Goal: Information Seeking & Learning: Learn about a topic

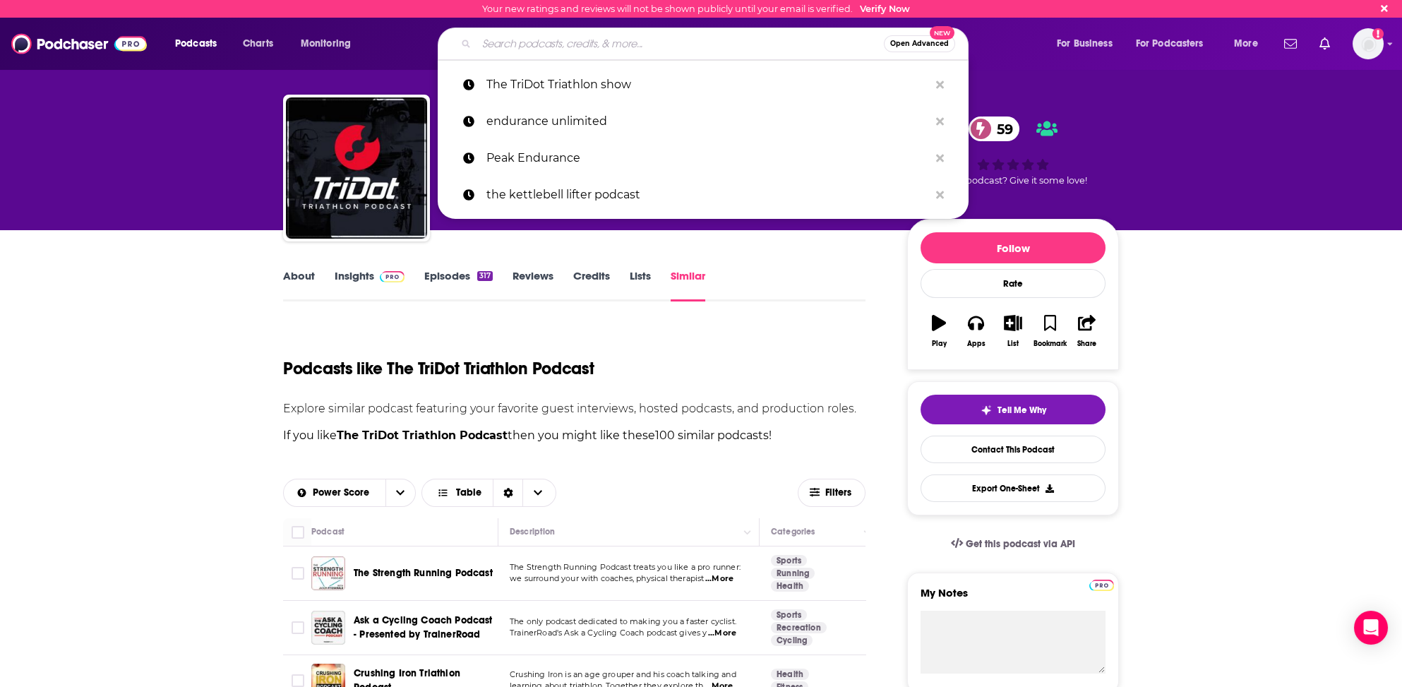
click at [494, 42] on input "Search podcasts, credits, & more..." at bounding box center [680, 43] width 407 height 23
click at [528, 48] on input "Search podcasts, credits, & more..." at bounding box center [680, 43] width 407 height 23
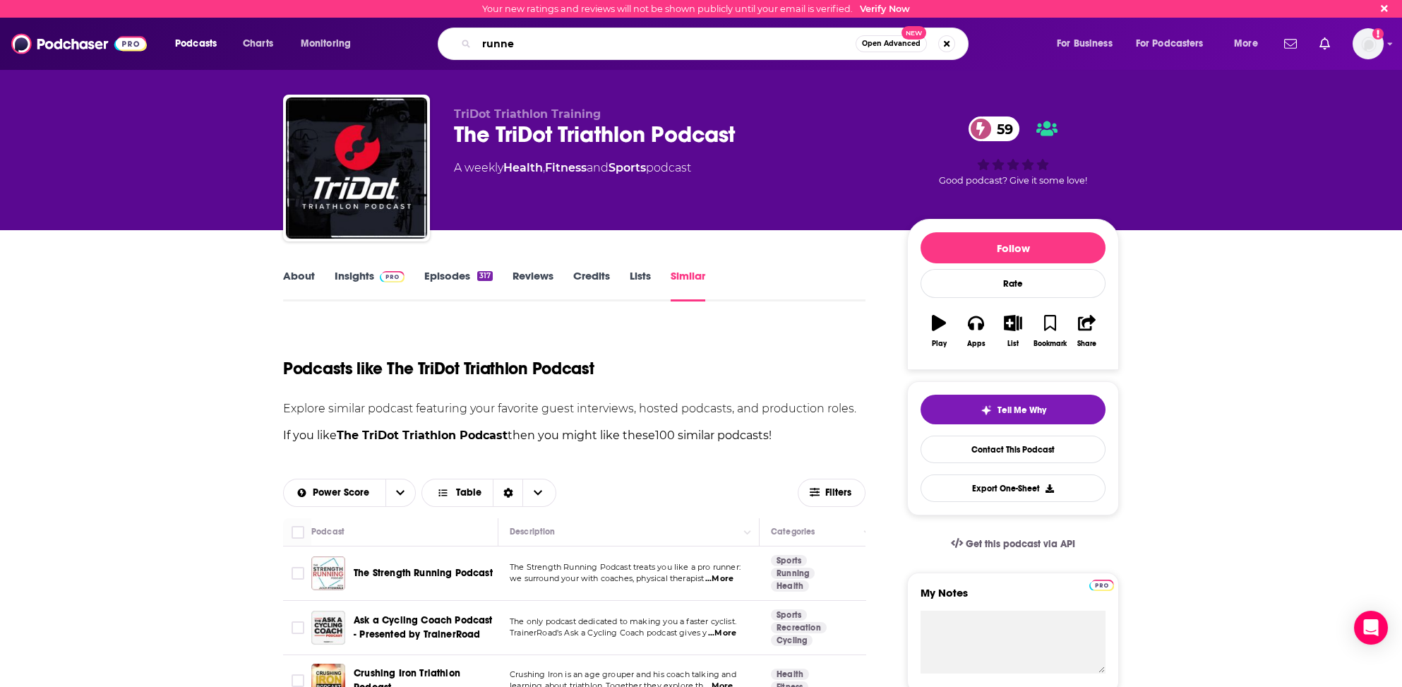
type input "runner"
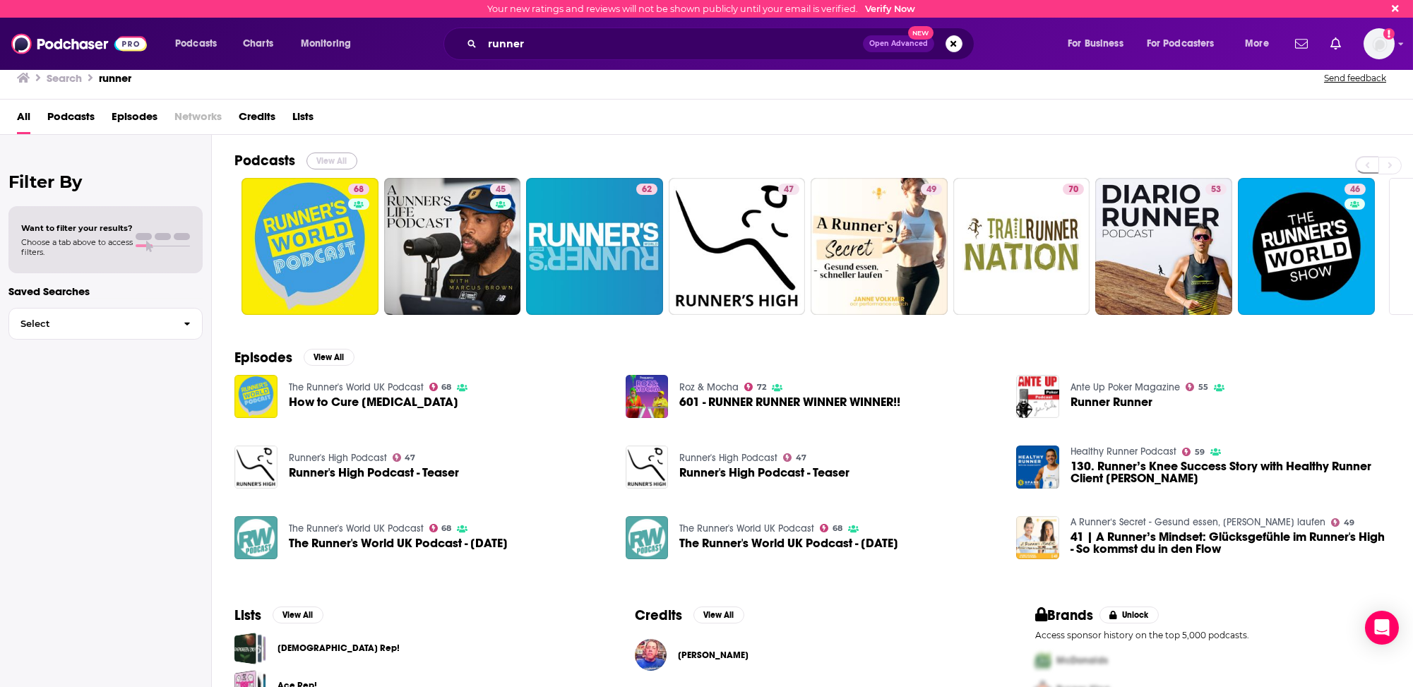
click at [331, 157] on button "View All" at bounding box center [331, 161] width 51 height 17
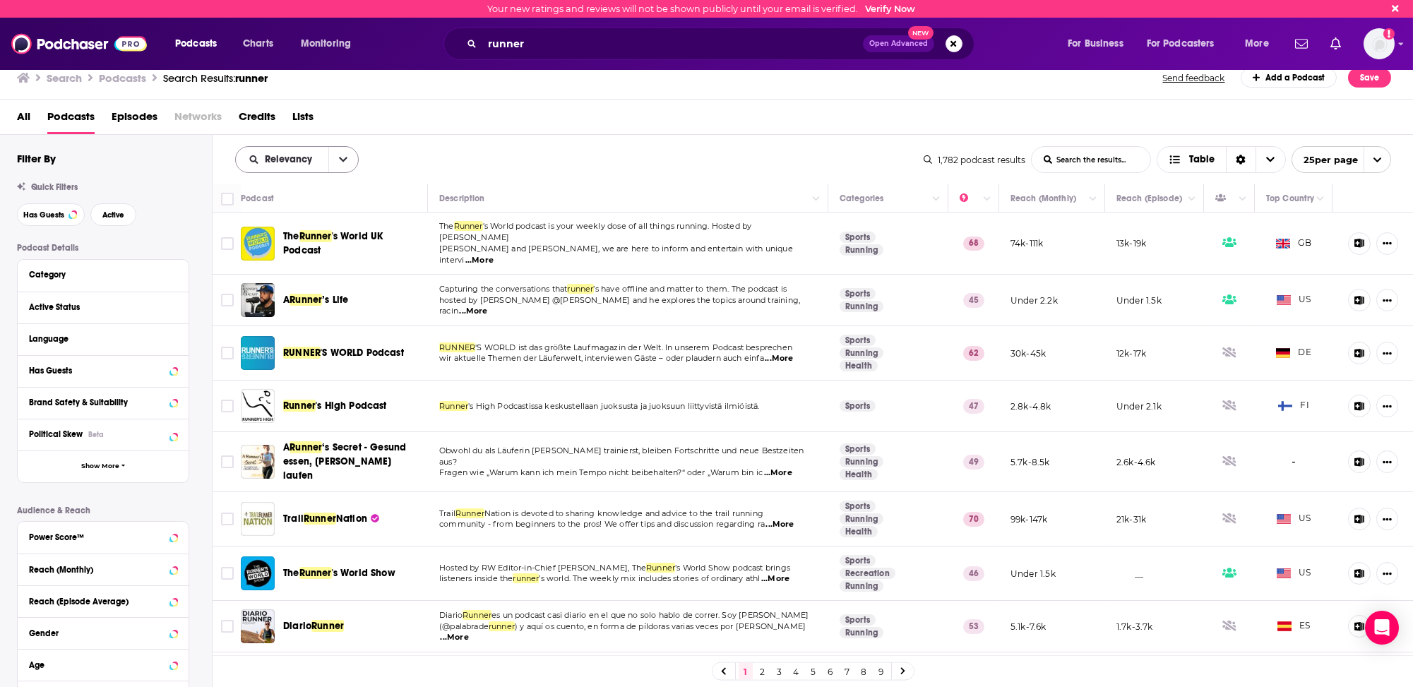
click at [296, 157] on span "Relevancy" at bounding box center [291, 160] width 52 height 10
click at [278, 279] on span "Power Score" at bounding box center [305, 280] width 83 height 8
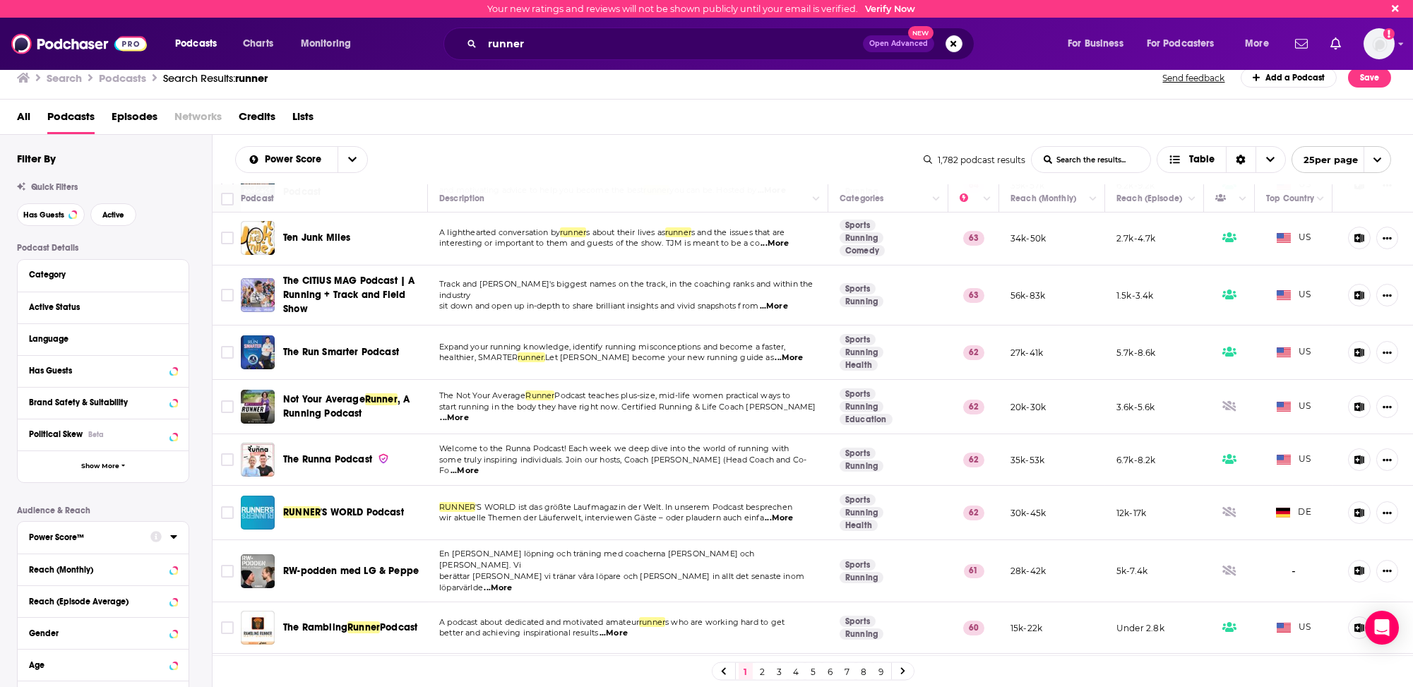
scroll to position [565, 0]
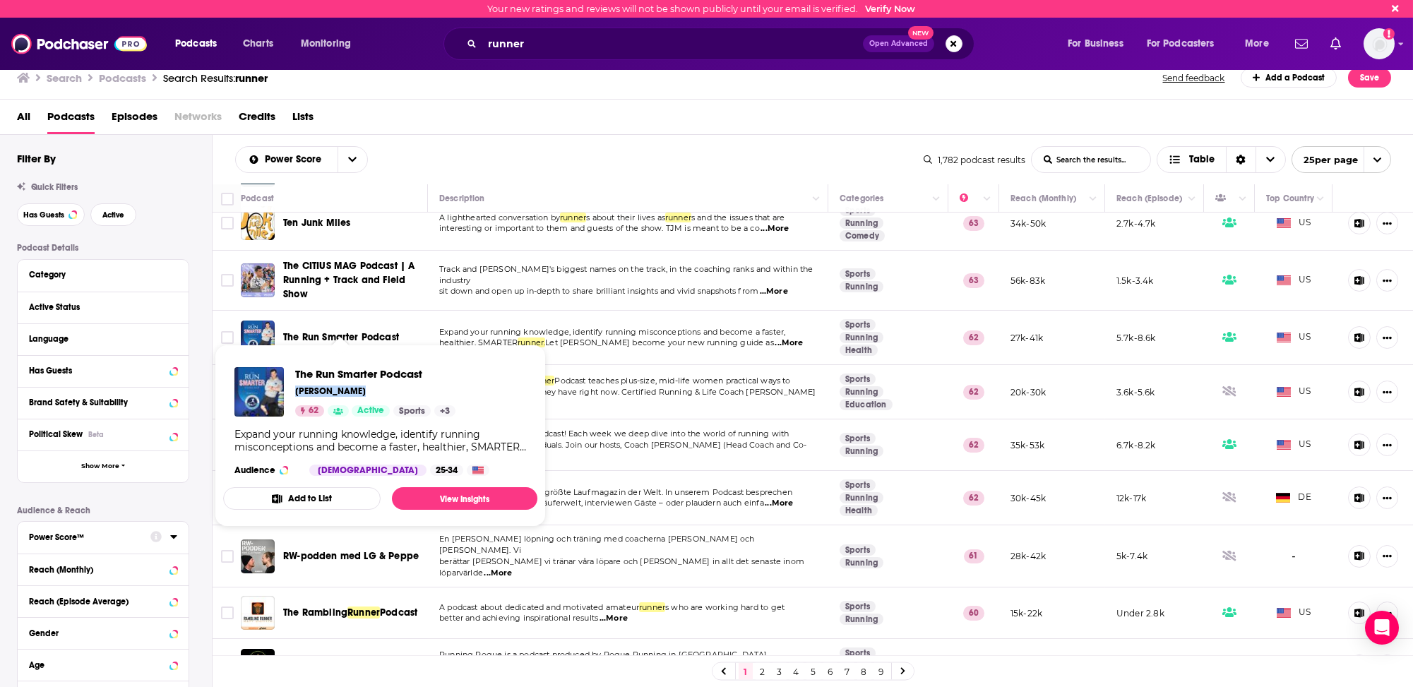
drag, startPoint x: 294, startPoint y: 392, endPoint x: 357, endPoint y: 395, distance: 62.2
click at [357, 395] on div "[PERSON_NAME]" at bounding box center [375, 391] width 160 height 11
copy p "[PERSON_NAME]"
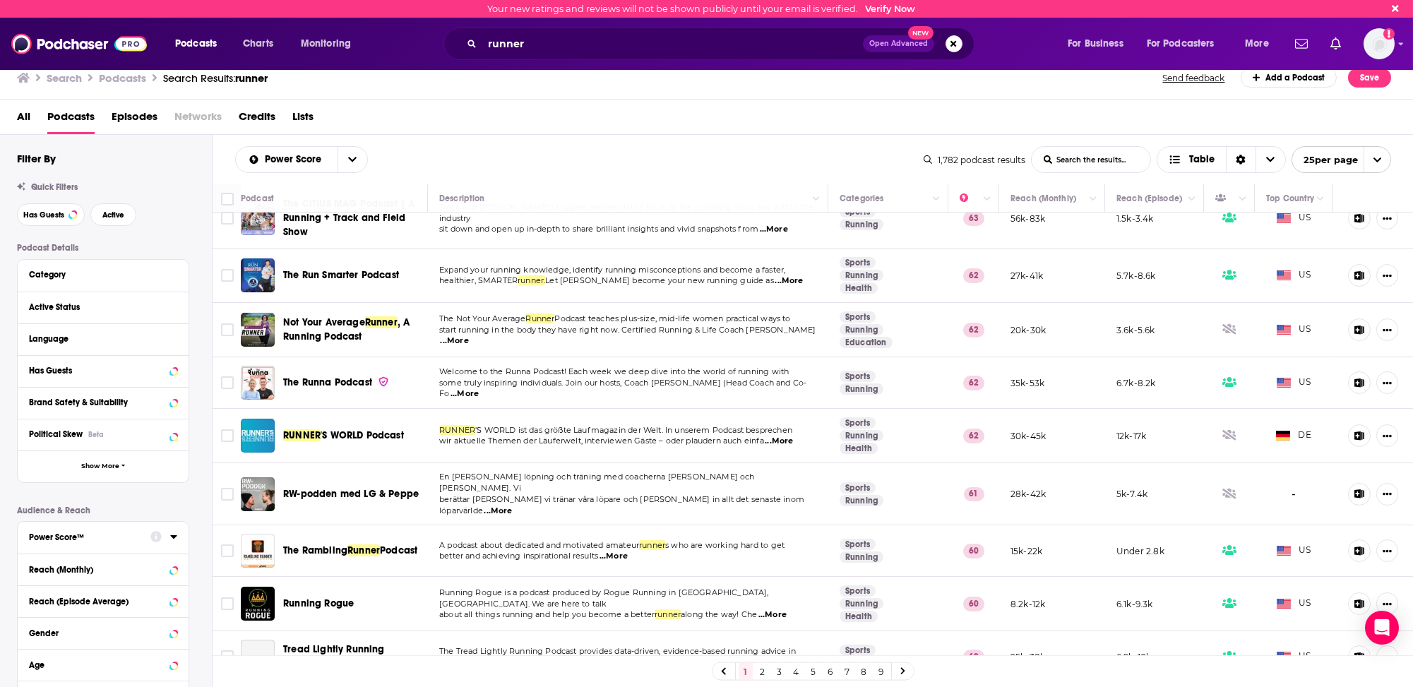
scroll to position [636, 0]
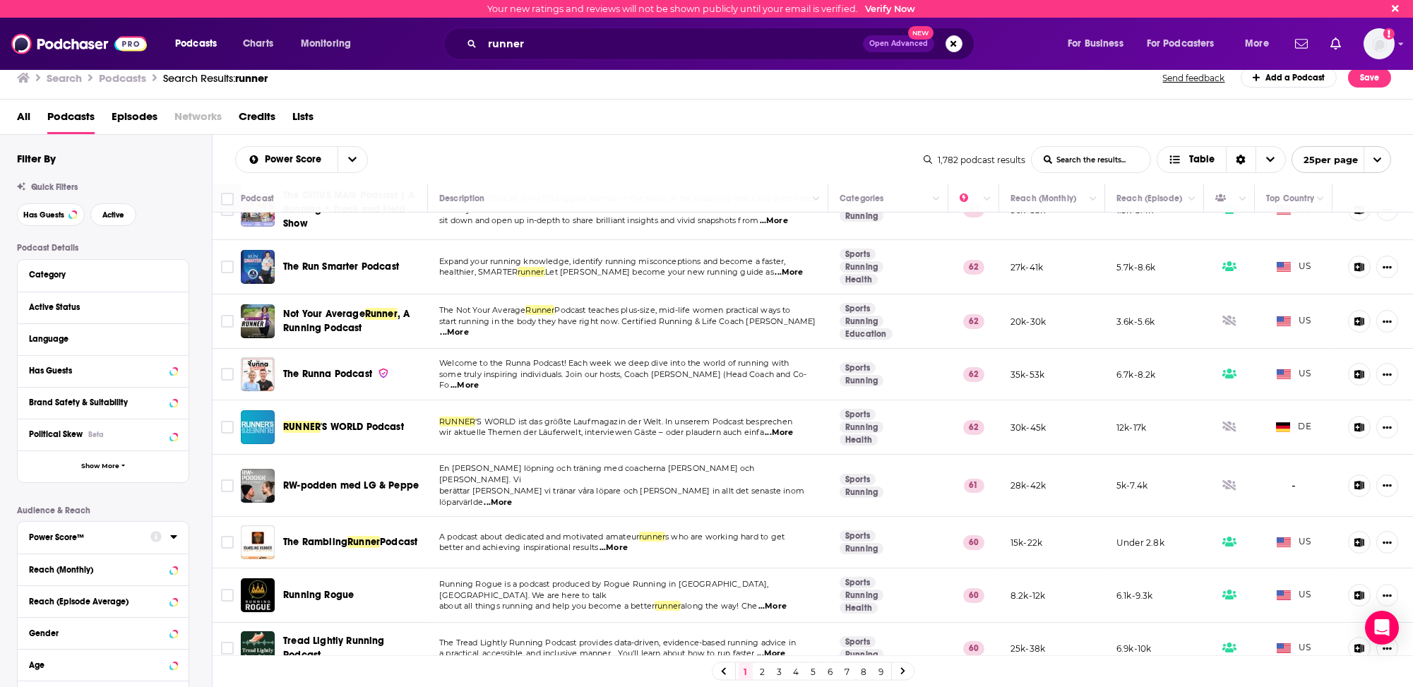
click at [479, 380] on span "...More" at bounding box center [465, 385] width 28 height 11
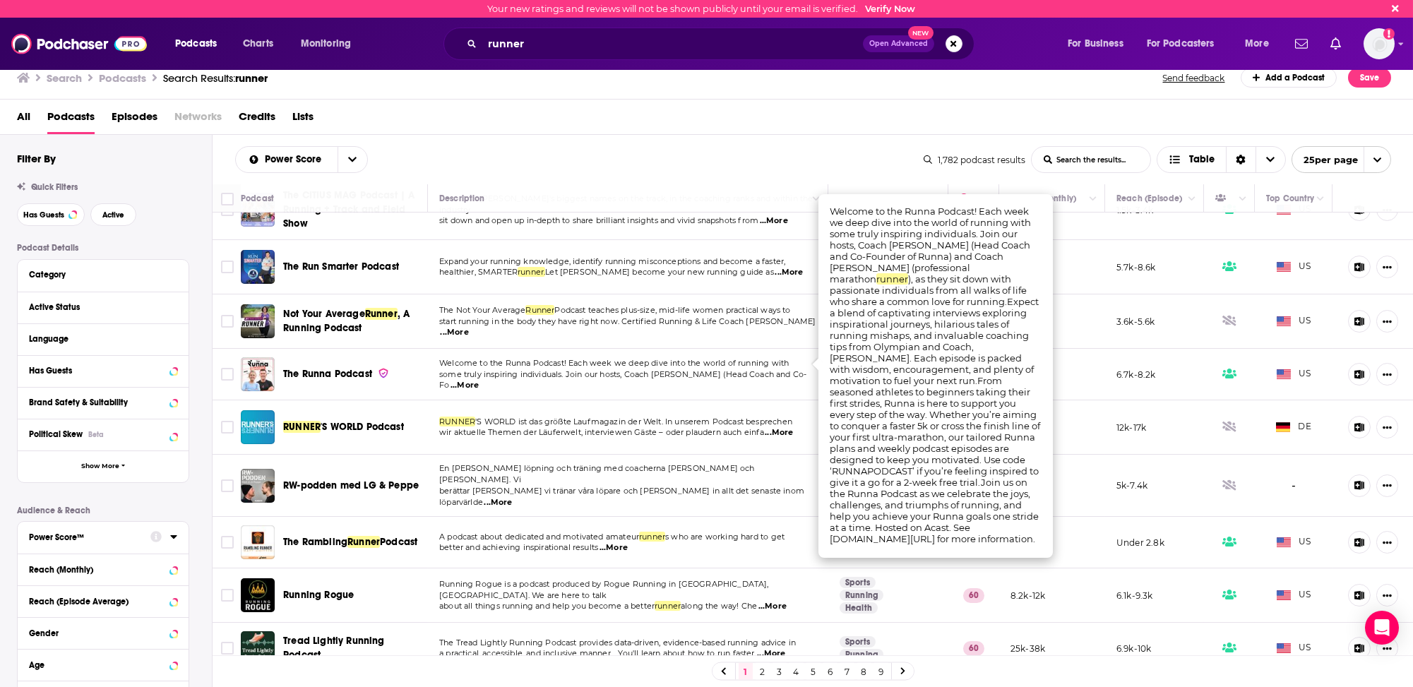
click at [479, 380] on span "...More" at bounding box center [465, 385] width 28 height 11
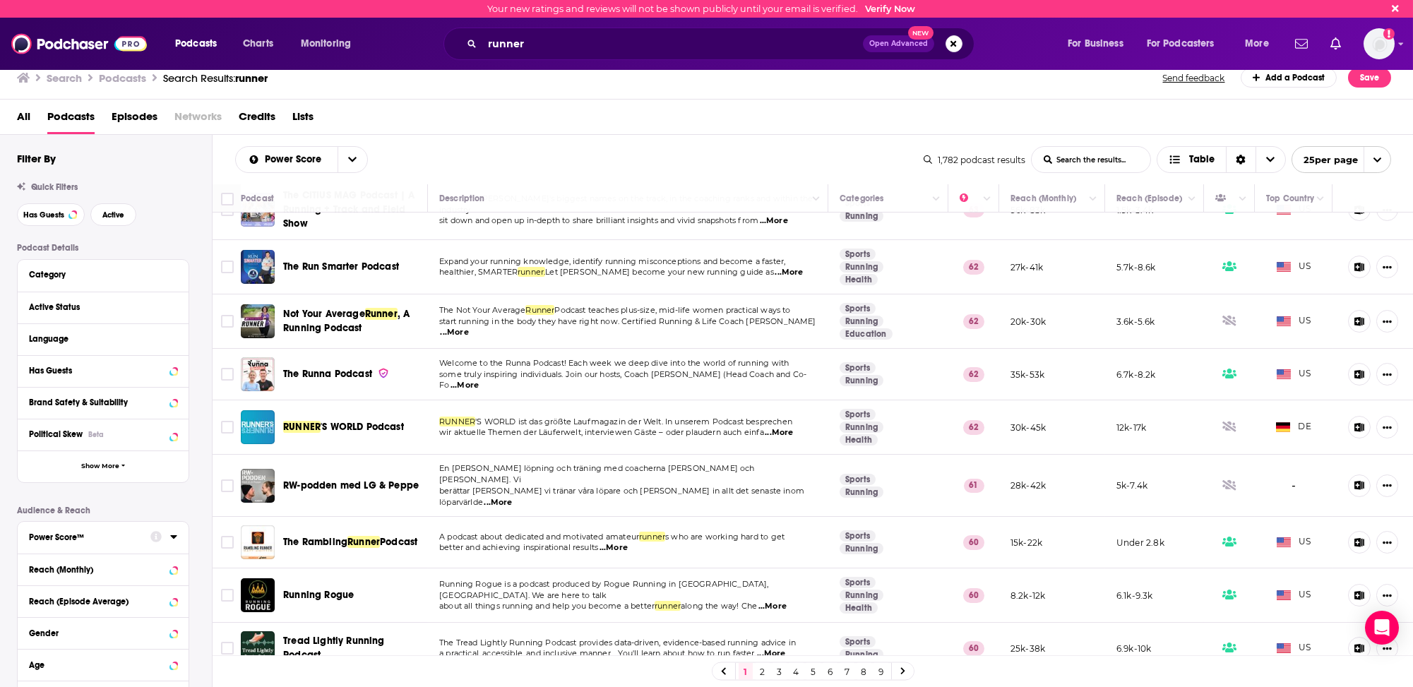
click at [479, 380] on span "...More" at bounding box center [465, 385] width 28 height 11
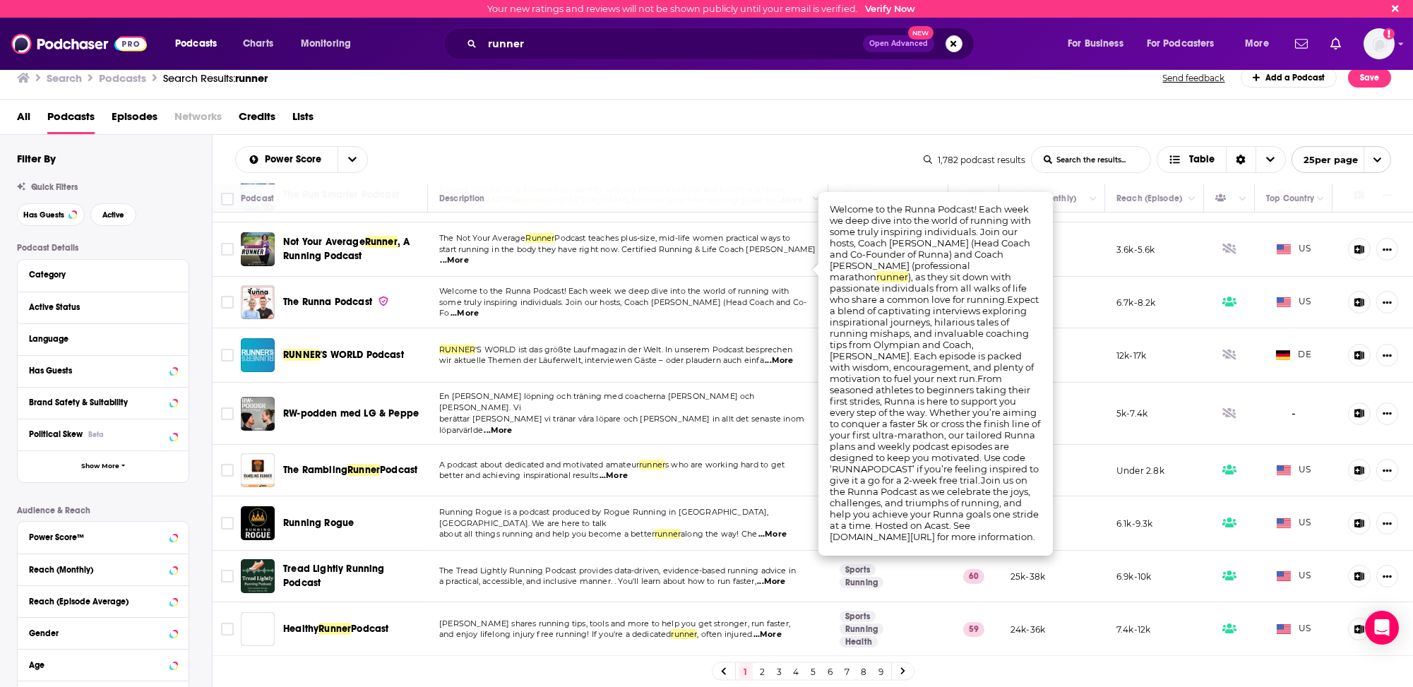
scroll to position [706, 0]
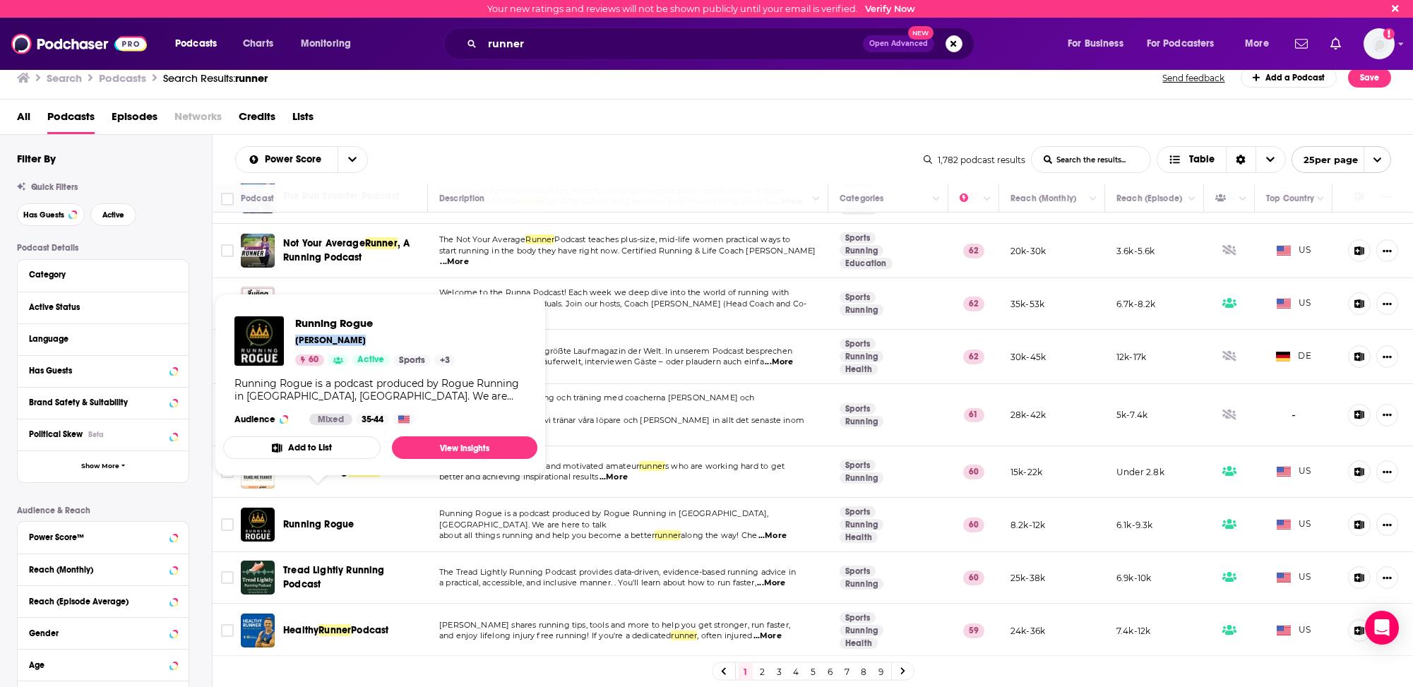
drag, startPoint x: 294, startPoint y: 340, endPoint x: 358, endPoint y: 341, distance: 64.3
click at [358, 341] on div "Running Rogue [PERSON_NAME] 60 Active Sports + 3" at bounding box center [344, 340] width 221 height 49
copy p "[PERSON_NAME]"
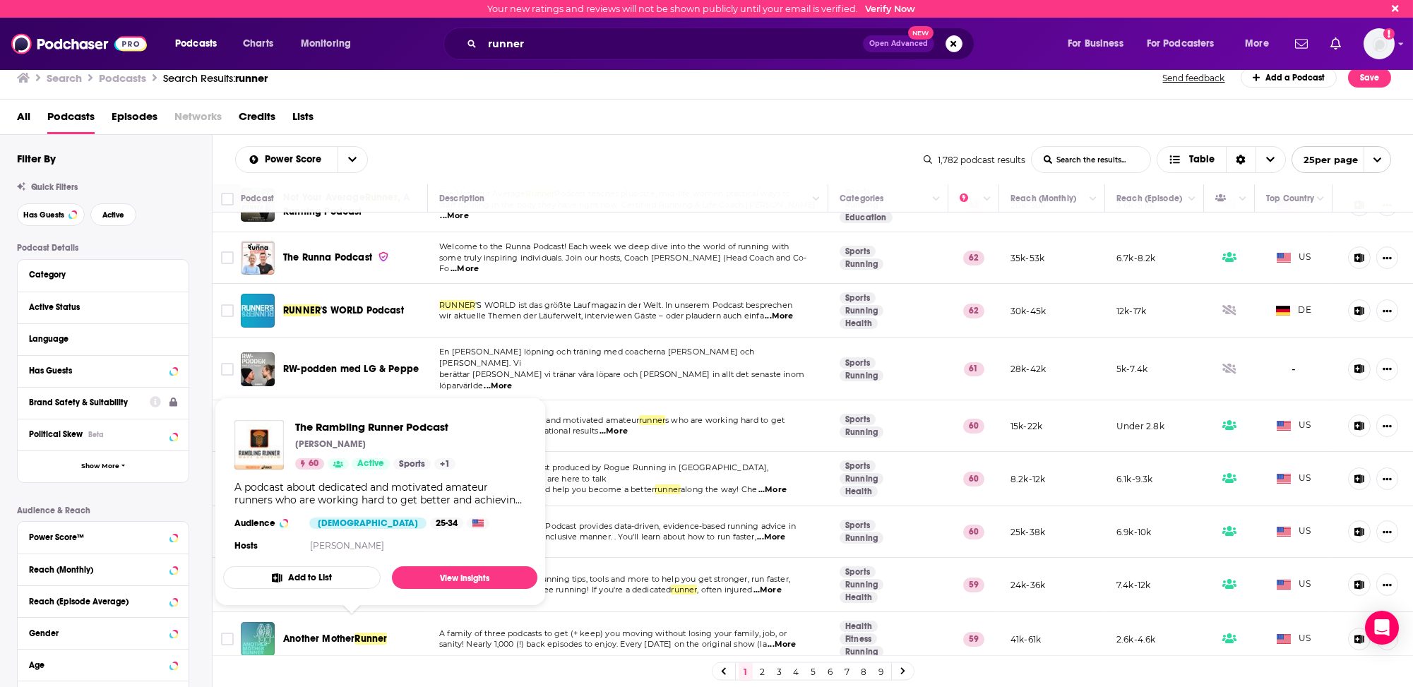
scroll to position [777, 0]
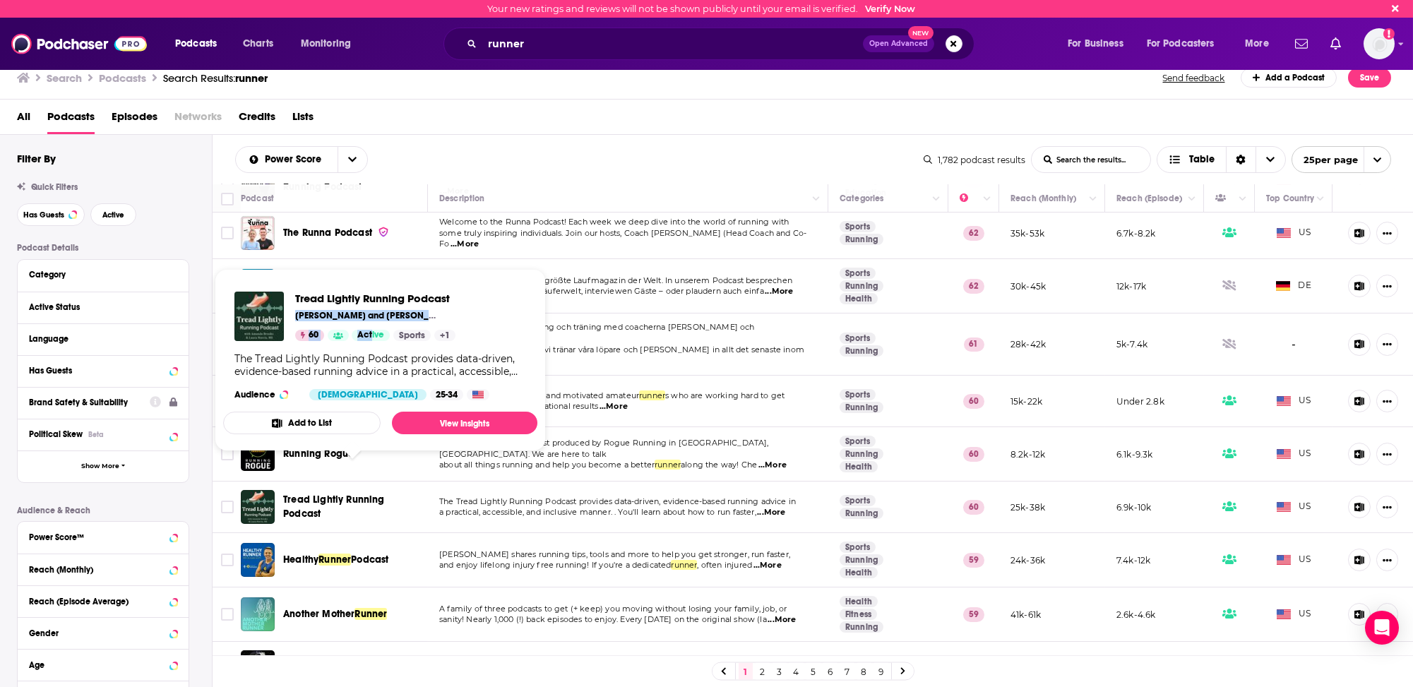
drag, startPoint x: 293, startPoint y: 316, endPoint x: 372, endPoint y: 328, distance: 80.0
click at [372, 328] on div "Tread Lightly Running Podcast [PERSON_NAME] and [PERSON_NAME] 60 Active Sports …" at bounding box center [344, 316] width 221 height 49
copy div "[PERSON_NAME] and [PERSON_NAME] 60 Act"
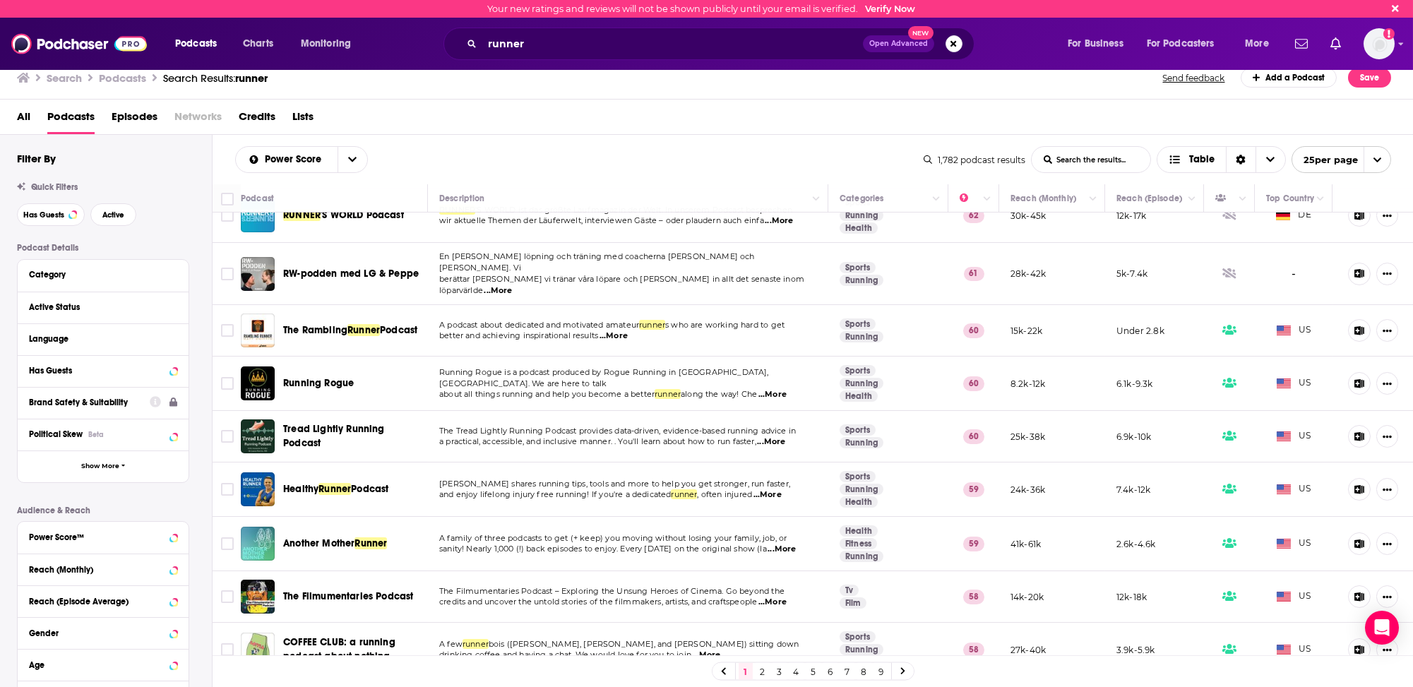
scroll to position [893, 0]
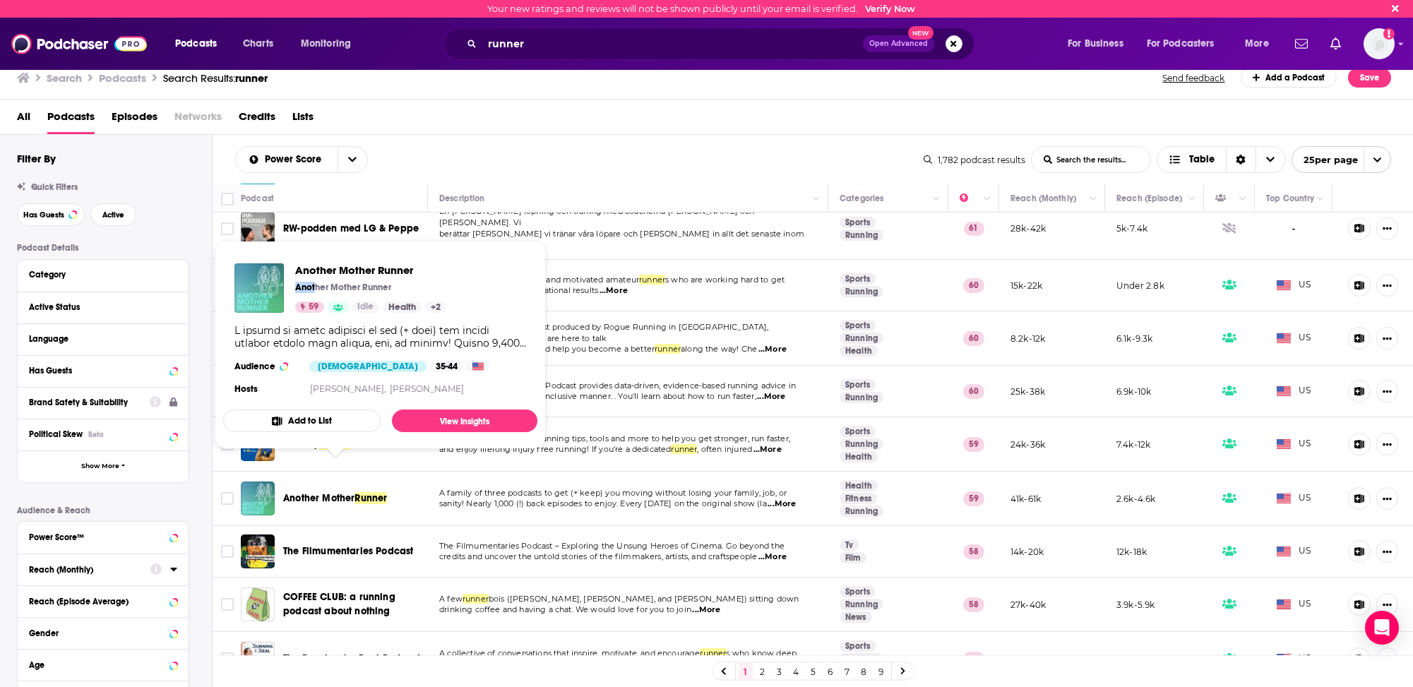
drag, startPoint x: 295, startPoint y: 287, endPoint x: 316, endPoint y: 288, distance: 21.2
click at [316, 288] on p "Another Mother Runner" at bounding box center [343, 287] width 96 height 11
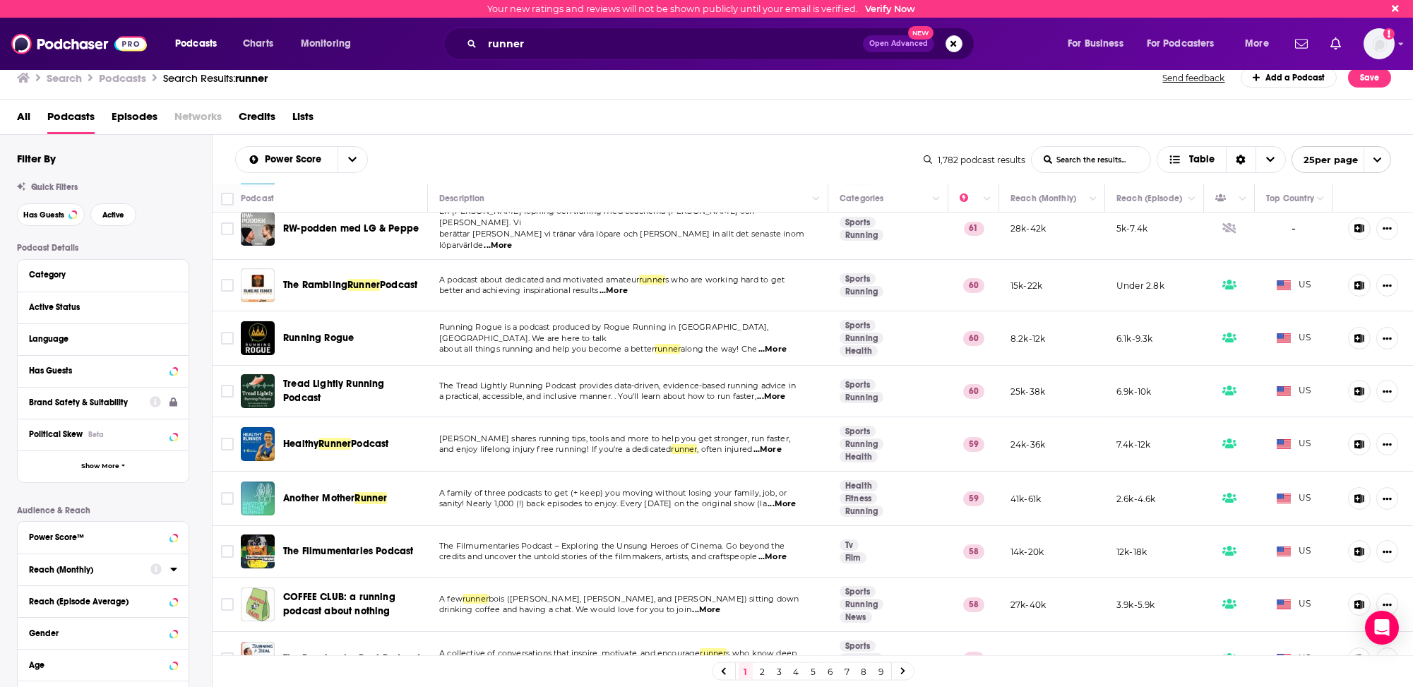
click at [403, 595] on td "COFFEE CLUB: a running podcast about nothing" at bounding box center [334, 605] width 187 height 54
click at [789, 659] on span "...More" at bounding box center [779, 664] width 28 height 11
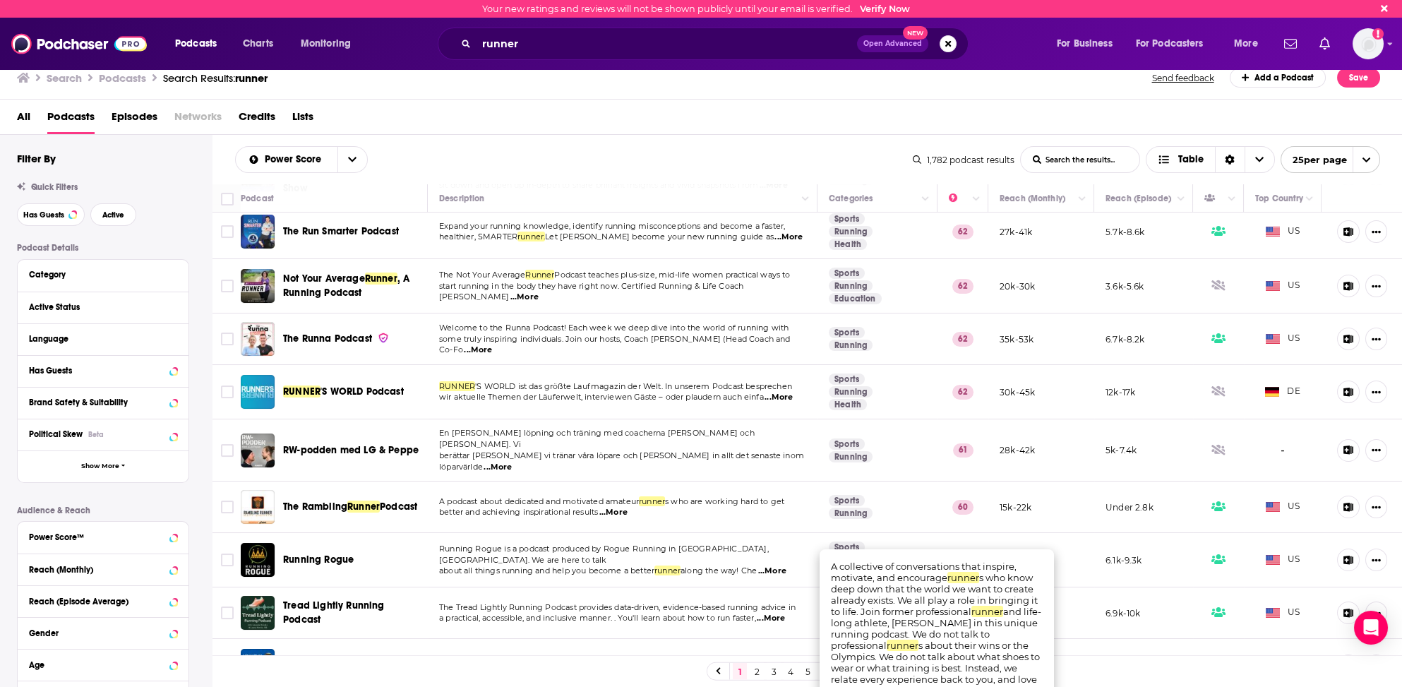
scroll to position [681, 0]
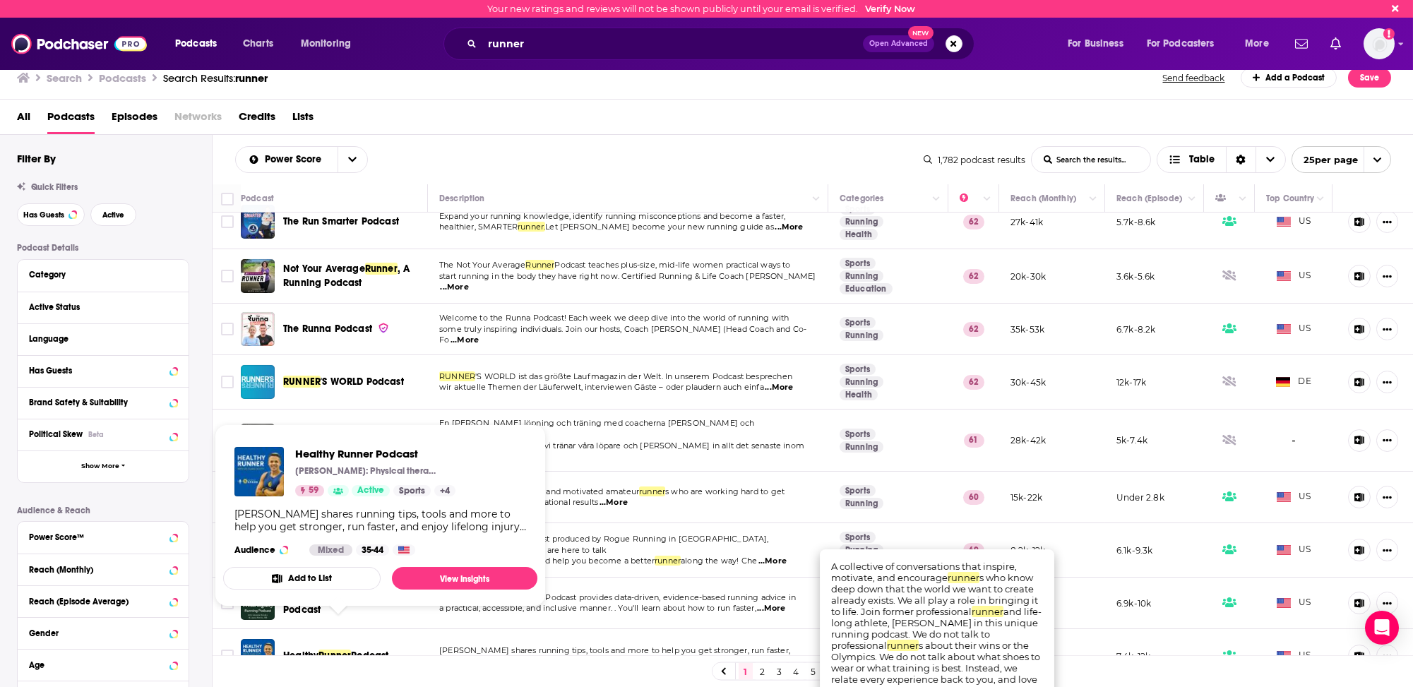
click at [314, 650] on span "Healthy" at bounding box center [300, 656] width 35 height 12
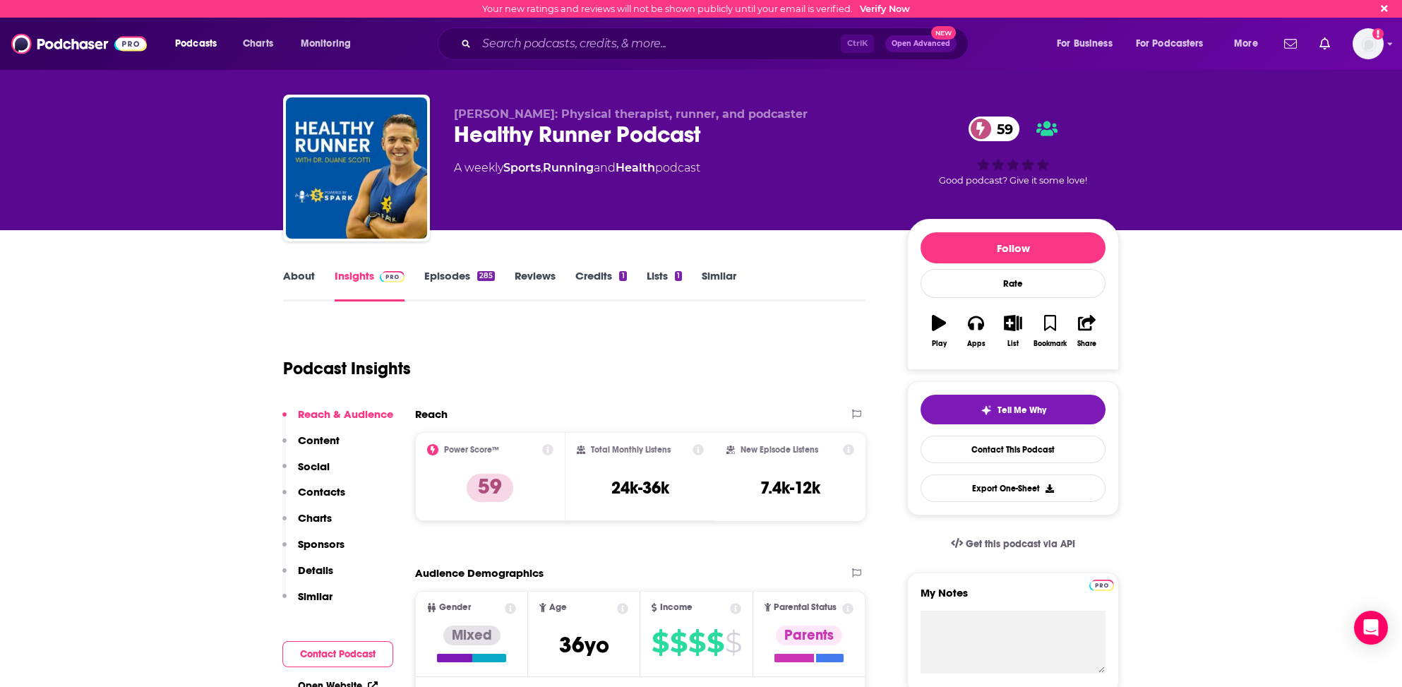
click at [724, 274] on link "Similar" at bounding box center [719, 285] width 35 height 32
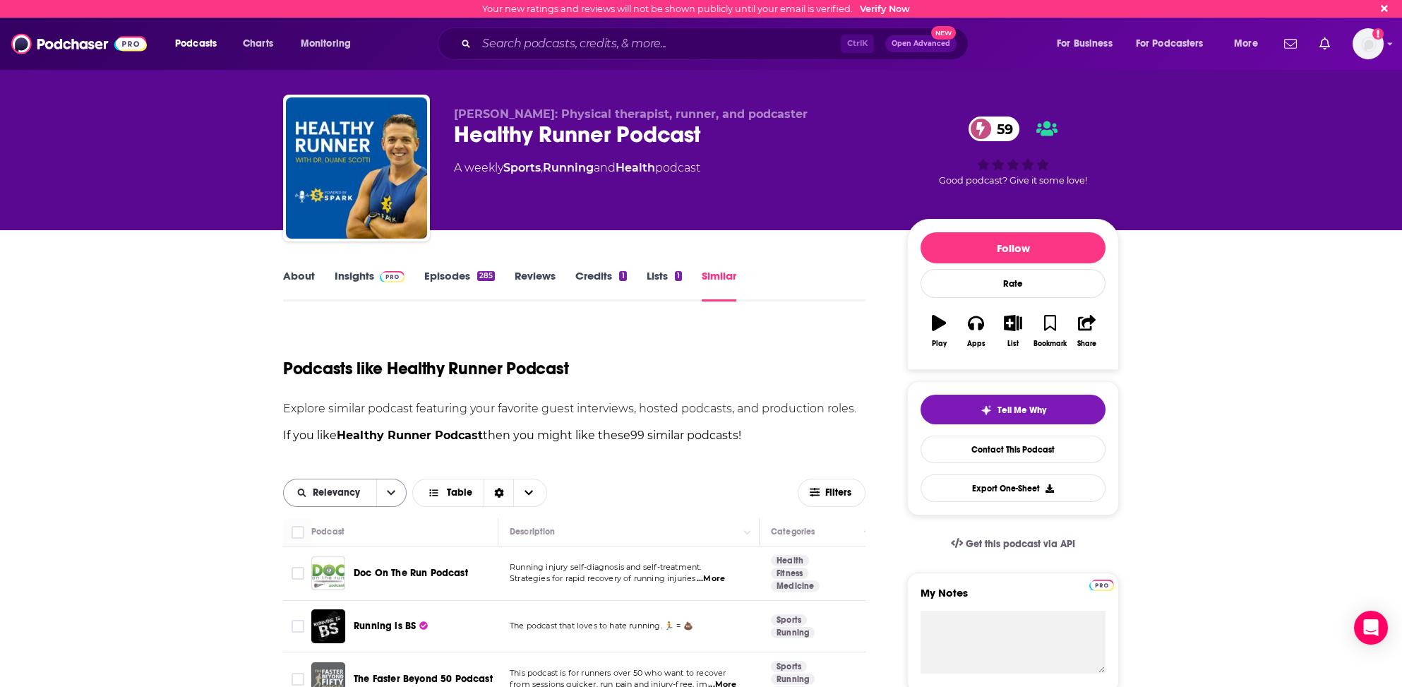
click at [358, 488] on span "Relevancy" at bounding box center [339, 493] width 52 height 10
click at [333, 586] on span "Power Score" at bounding box center [353, 590] width 83 height 8
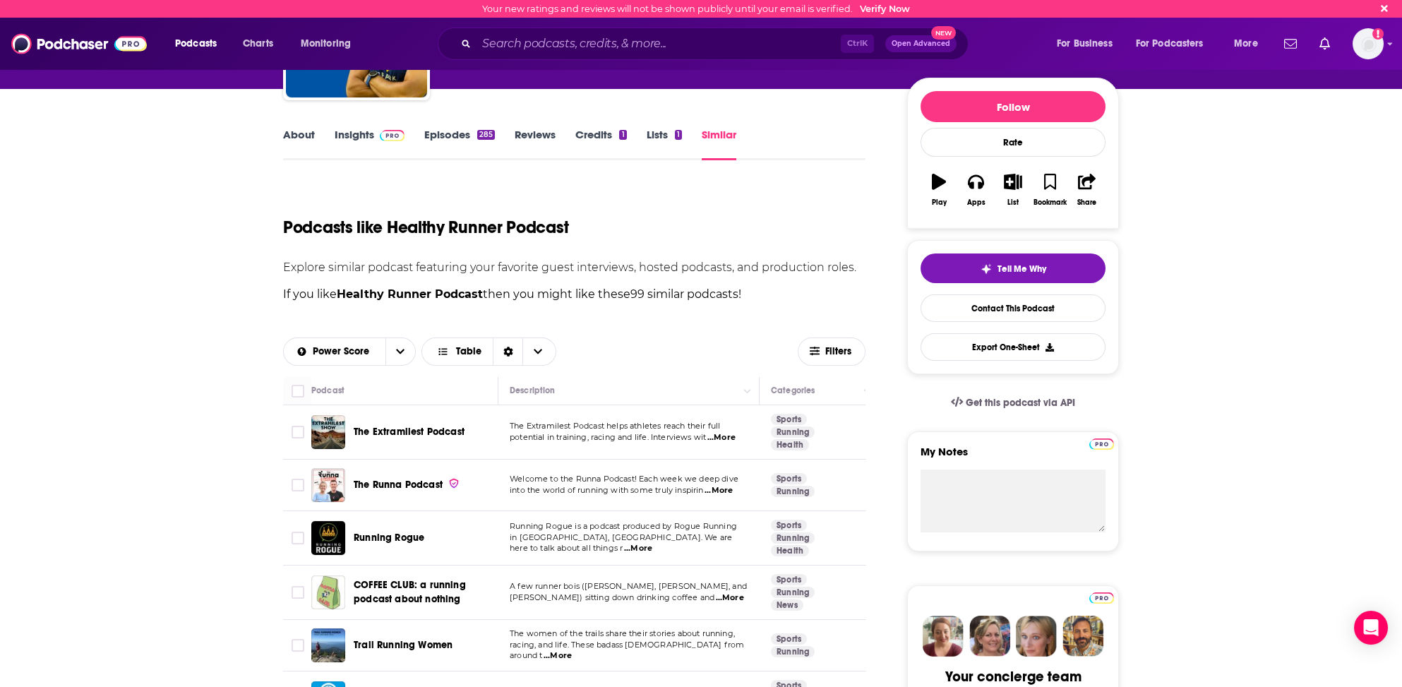
scroll to position [212, 0]
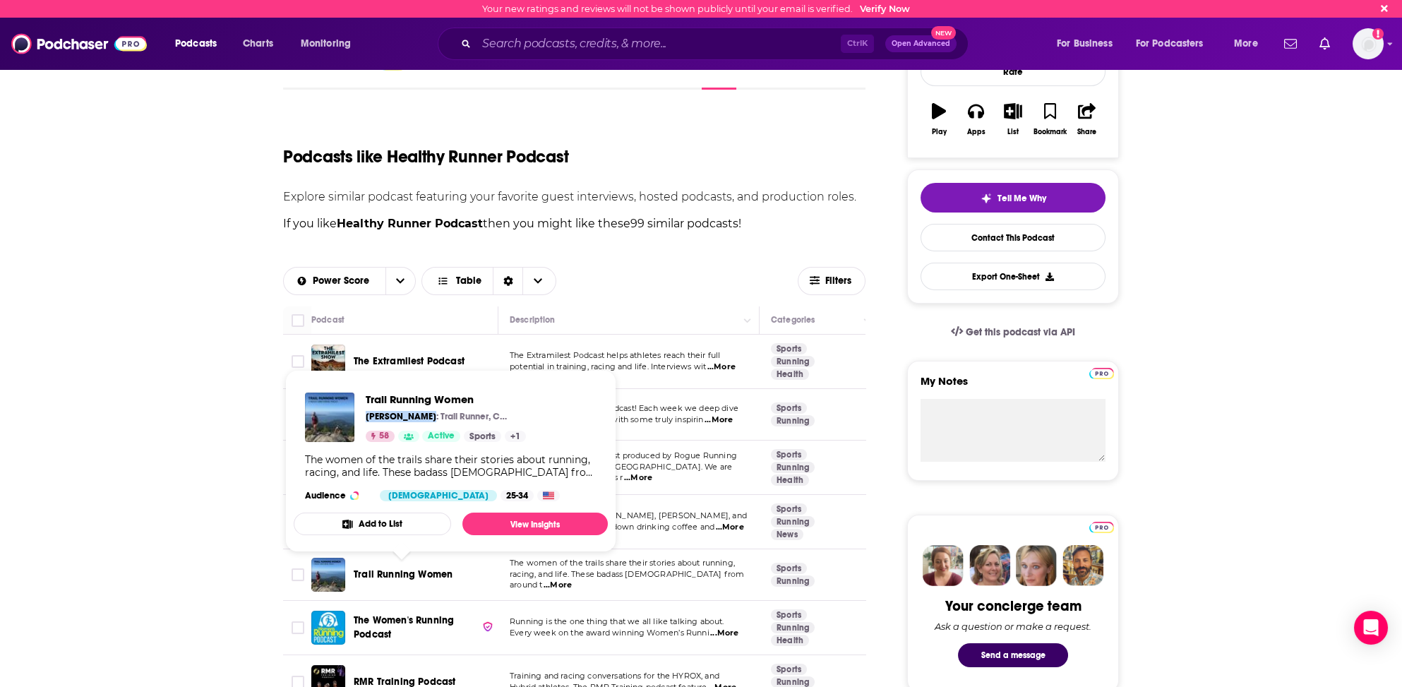
drag, startPoint x: 364, startPoint y: 414, endPoint x: 417, endPoint y: 421, distance: 52.7
click at [417, 421] on div "Trail Running Women [PERSON_NAME]: Trail Runner, Coach, Sports Junkie 58 Active…" at bounding box center [415, 417] width 221 height 49
copy p "[PERSON_NAME]"
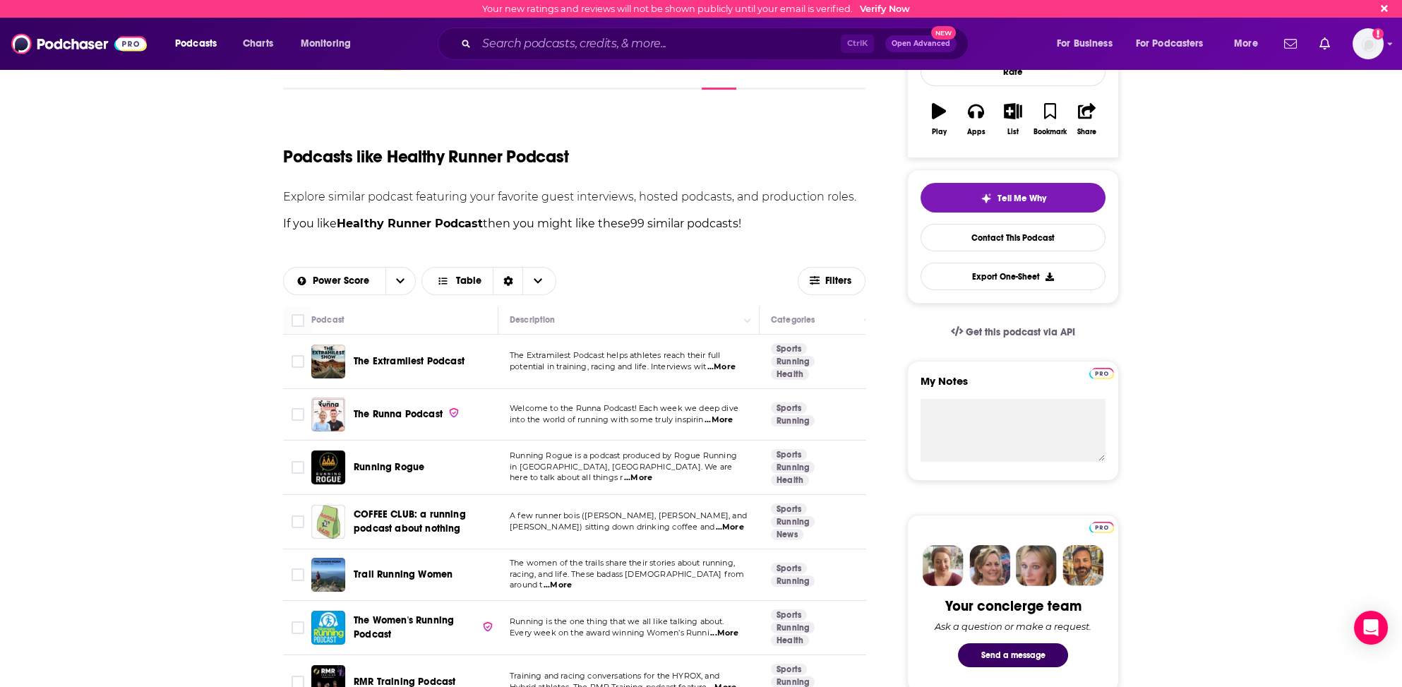
scroll to position [282, 0]
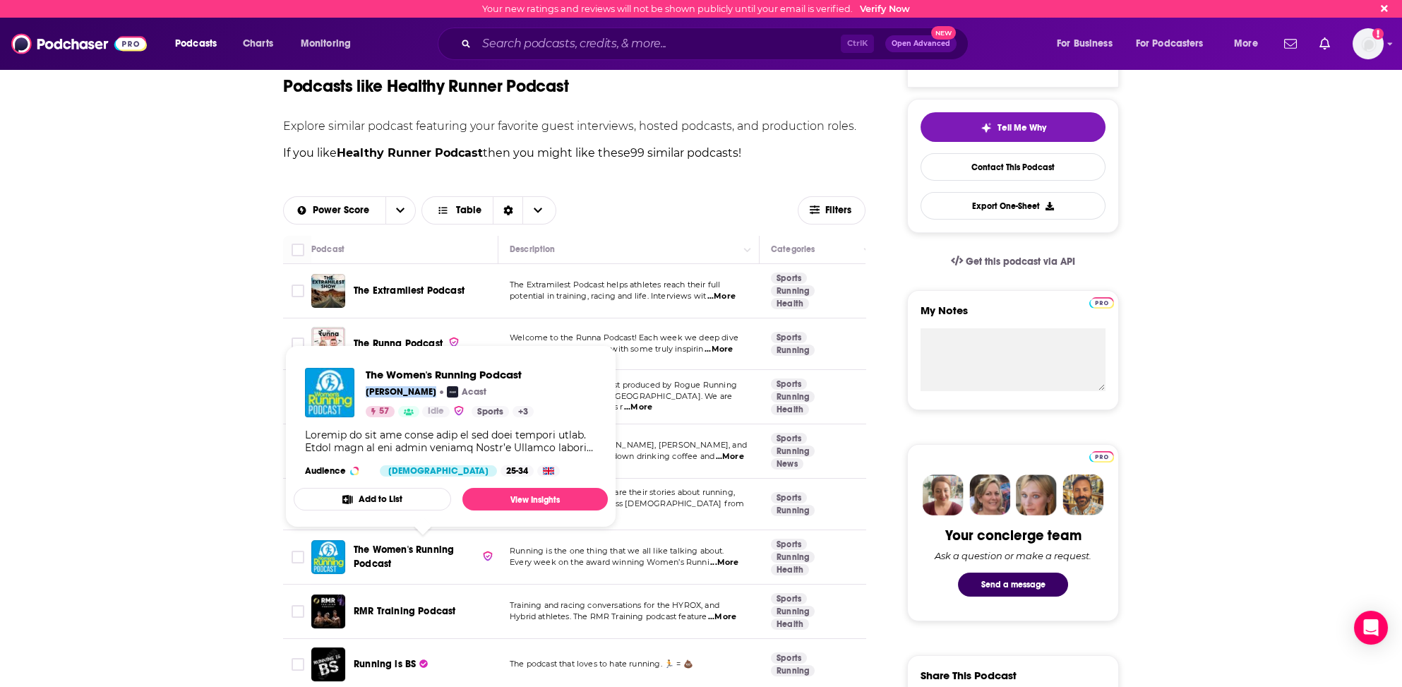
drag, startPoint x: 364, startPoint y: 393, endPoint x: 431, endPoint y: 393, distance: 67.8
click at [431, 393] on div "The Women's Running Podcast [PERSON_NAME] Acast 57 Idle Sports + 3" at bounding box center [419, 392] width 229 height 49
copy p "[PERSON_NAME]"
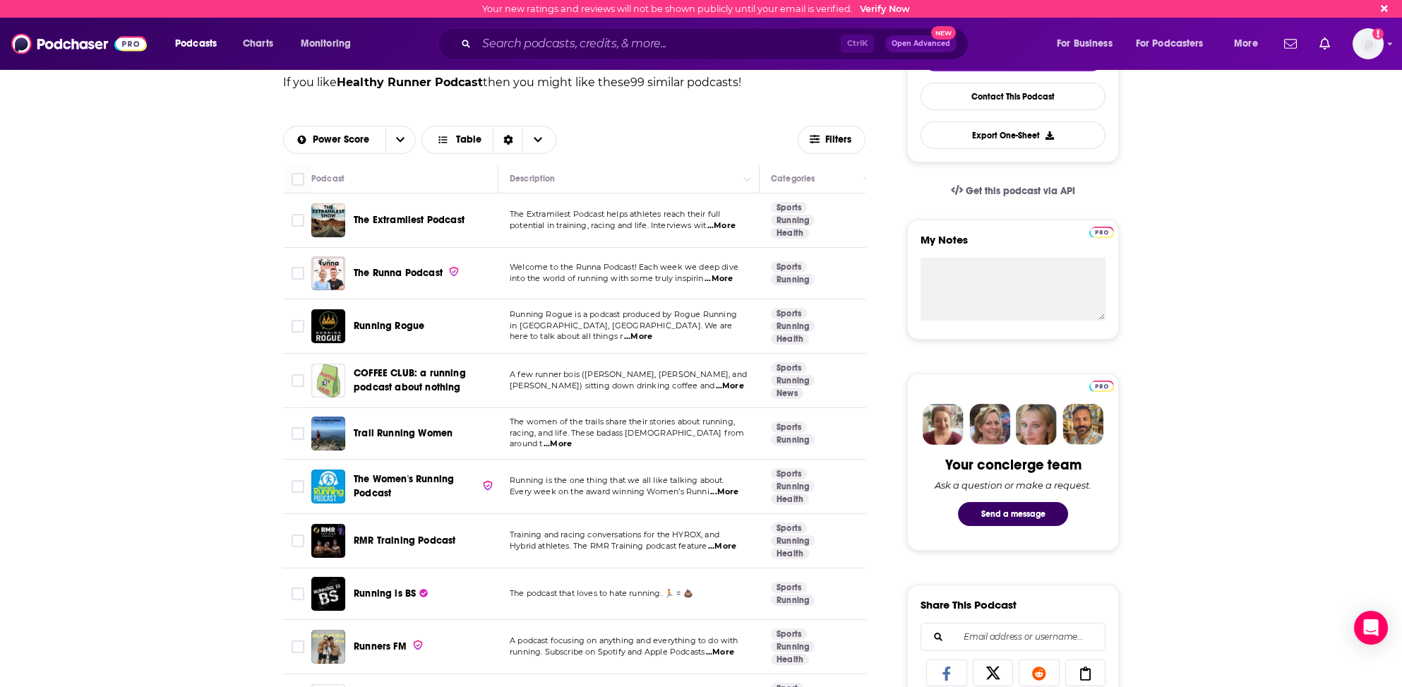
scroll to position [424, 0]
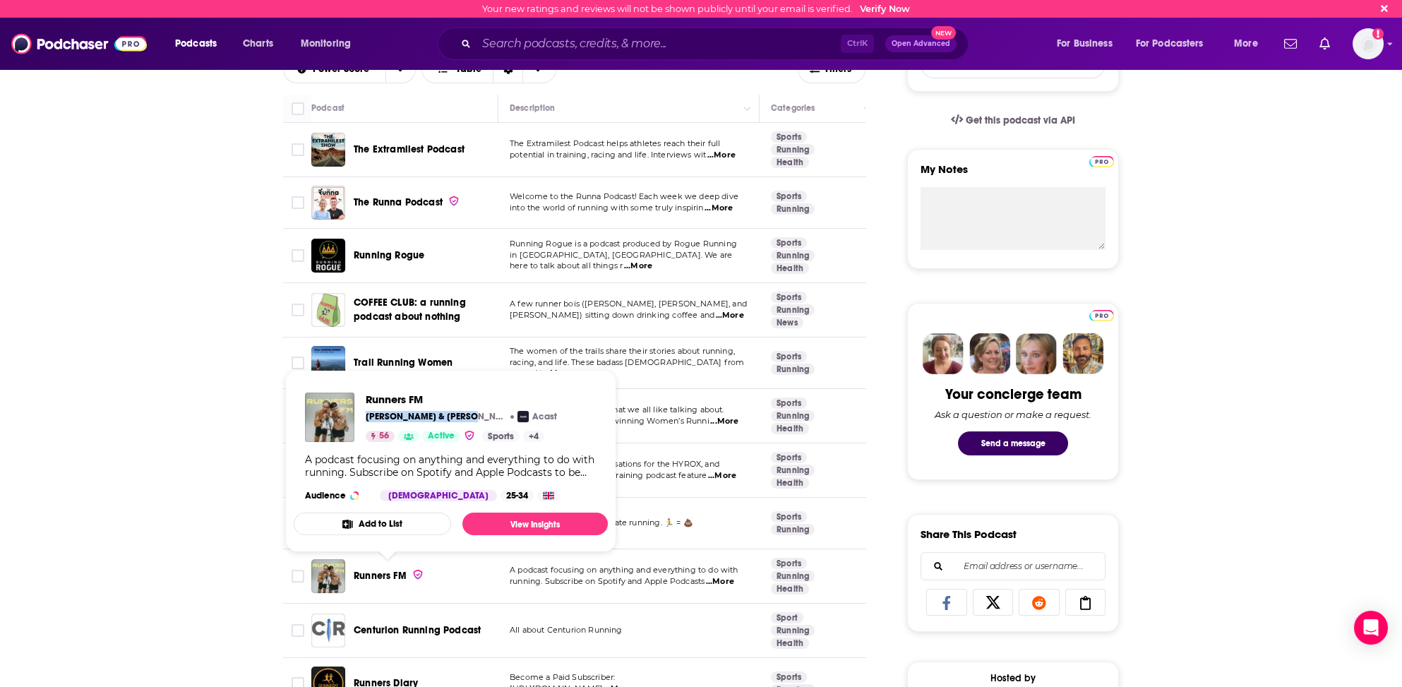
drag, startPoint x: 366, startPoint y: 414, endPoint x: 463, endPoint y: 414, distance: 96.7
click at [463, 414] on p "[PERSON_NAME] & [PERSON_NAME]" at bounding box center [436, 416] width 141 height 11
copy p "[PERSON_NAME]"
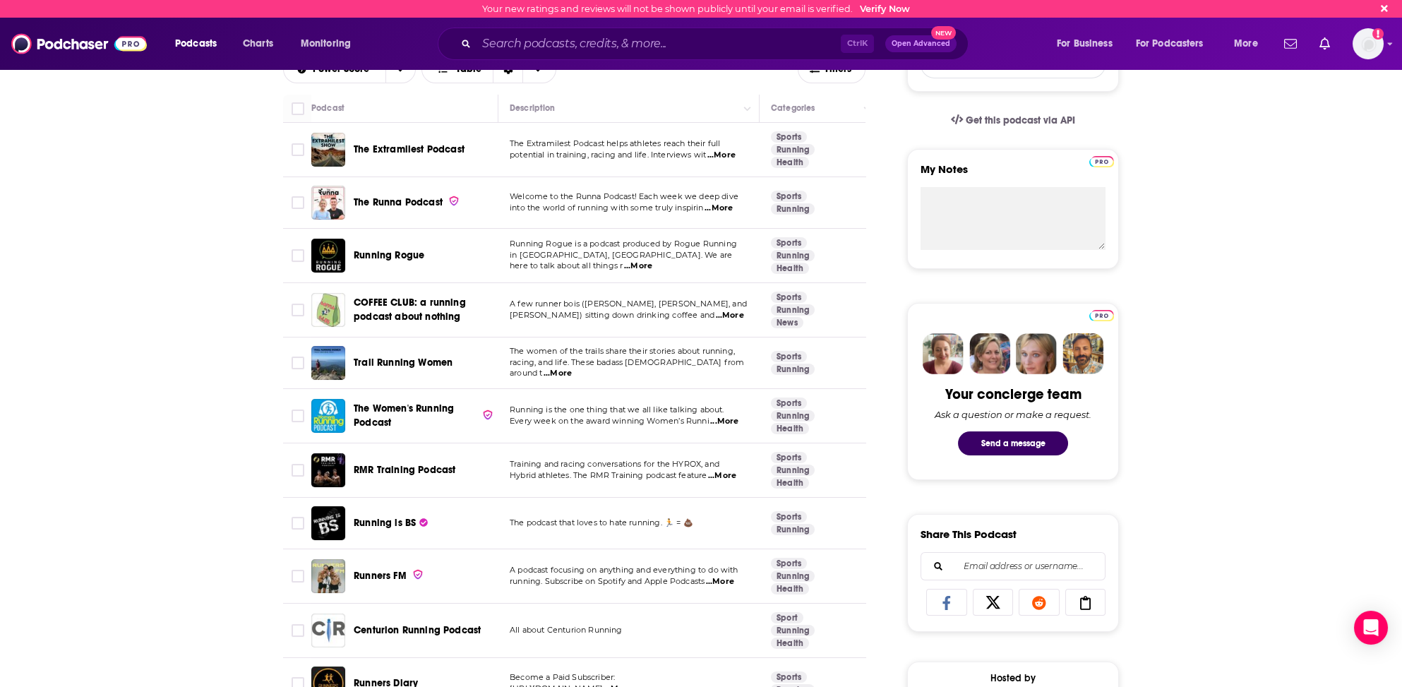
scroll to position [494, 0]
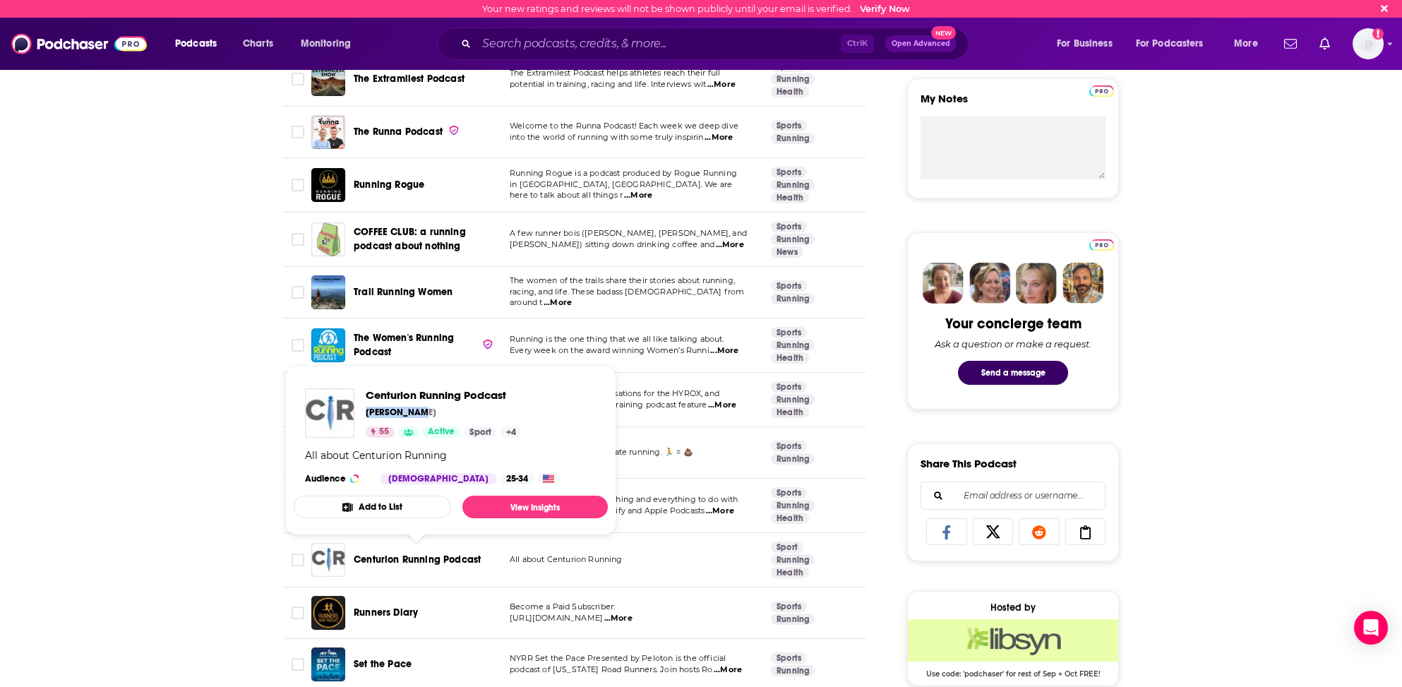
drag, startPoint x: 366, startPoint y: 410, endPoint x: 422, endPoint y: 413, distance: 55.9
click at [422, 413] on div "[PERSON_NAME]" at bounding box center [444, 412] width 156 height 11
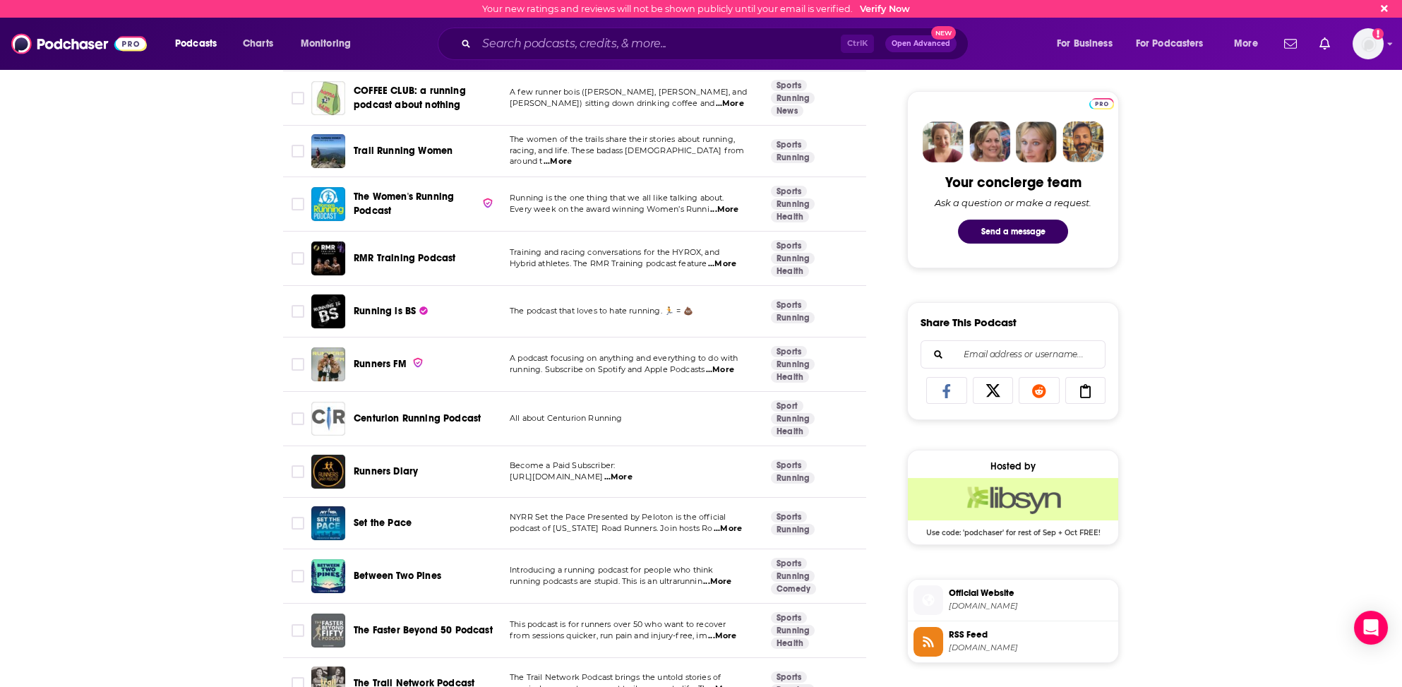
scroll to position [706, 0]
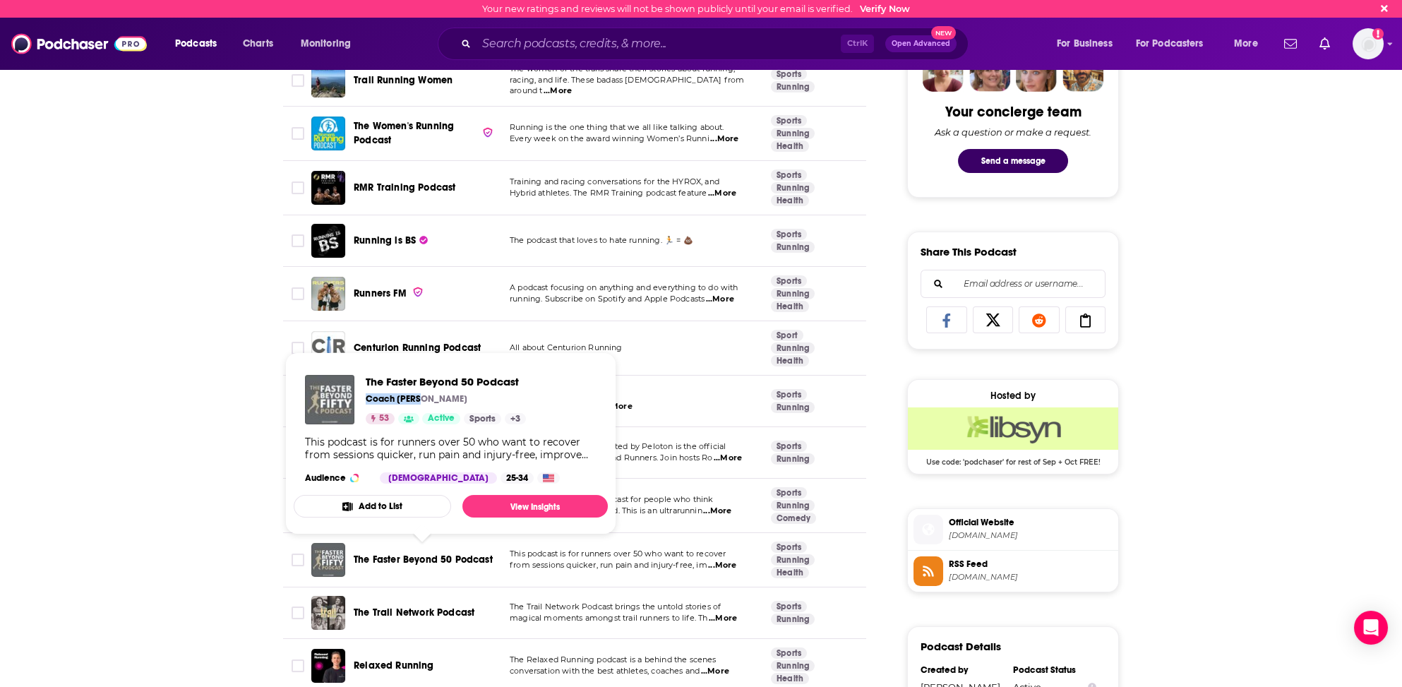
drag, startPoint x: 368, startPoint y: 397, endPoint x: 421, endPoint y: 400, distance: 53.1
click at [421, 400] on div "Coach [PERSON_NAME]" at bounding box center [446, 398] width 160 height 11
copy p "Coach [PERSON_NAME]"
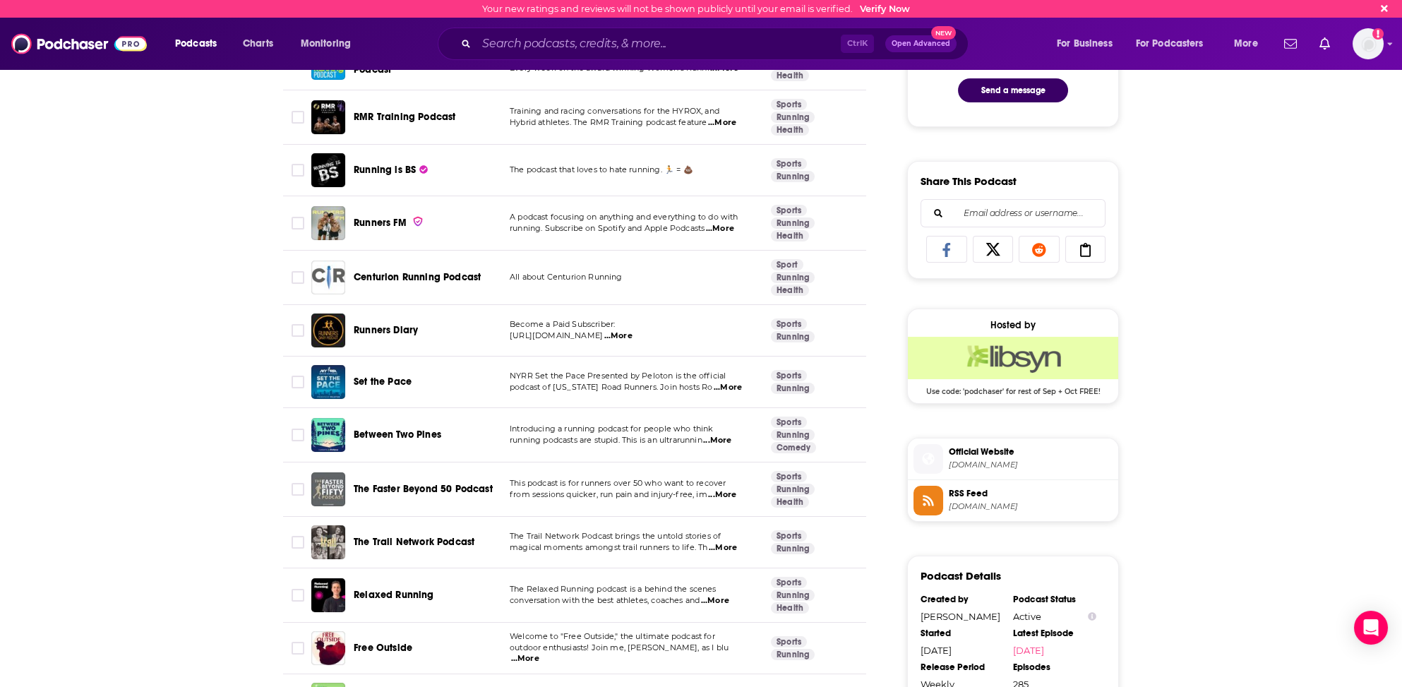
scroll to position [847, 0]
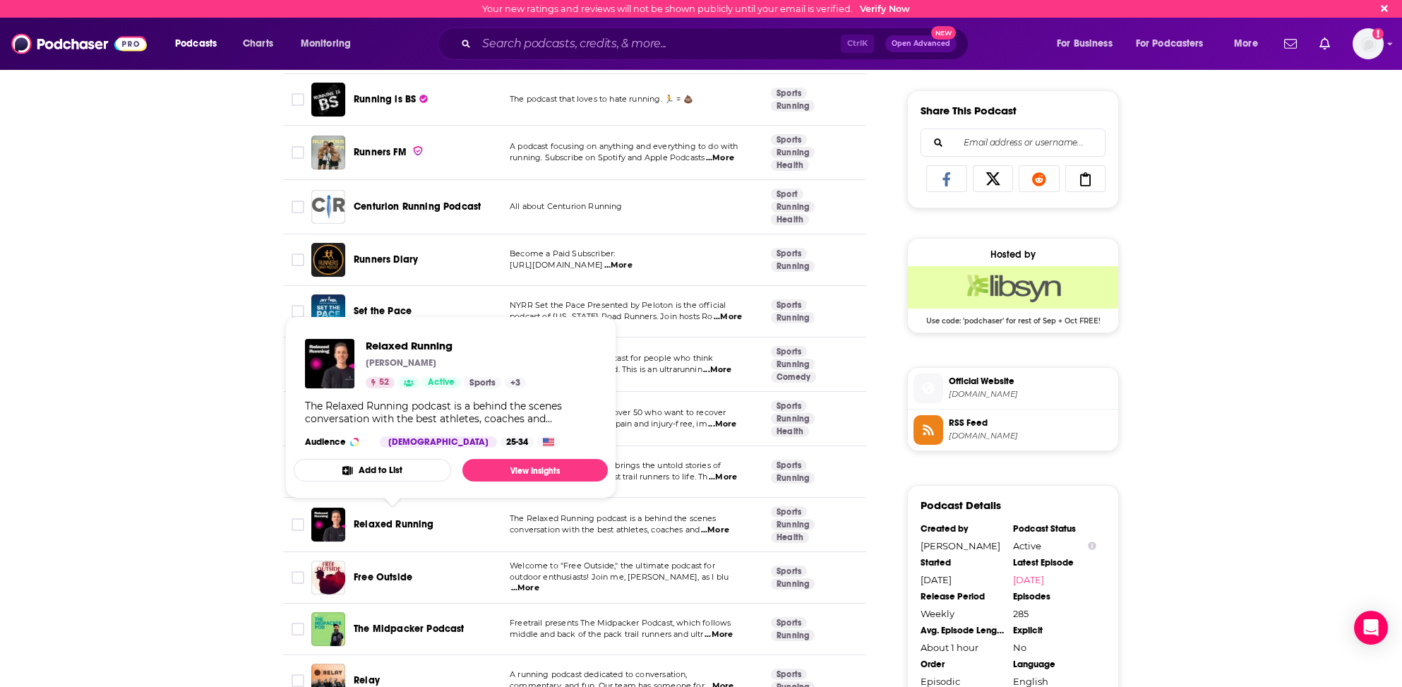
drag, startPoint x: 364, startPoint y: 361, endPoint x: 444, endPoint y: 367, distance: 80.7
click at [444, 367] on div "Relaxed Running [PERSON_NAME] 52 Active Sports + 3" at bounding box center [415, 363] width 221 height 49
copy p "[PERSON_NAME]"
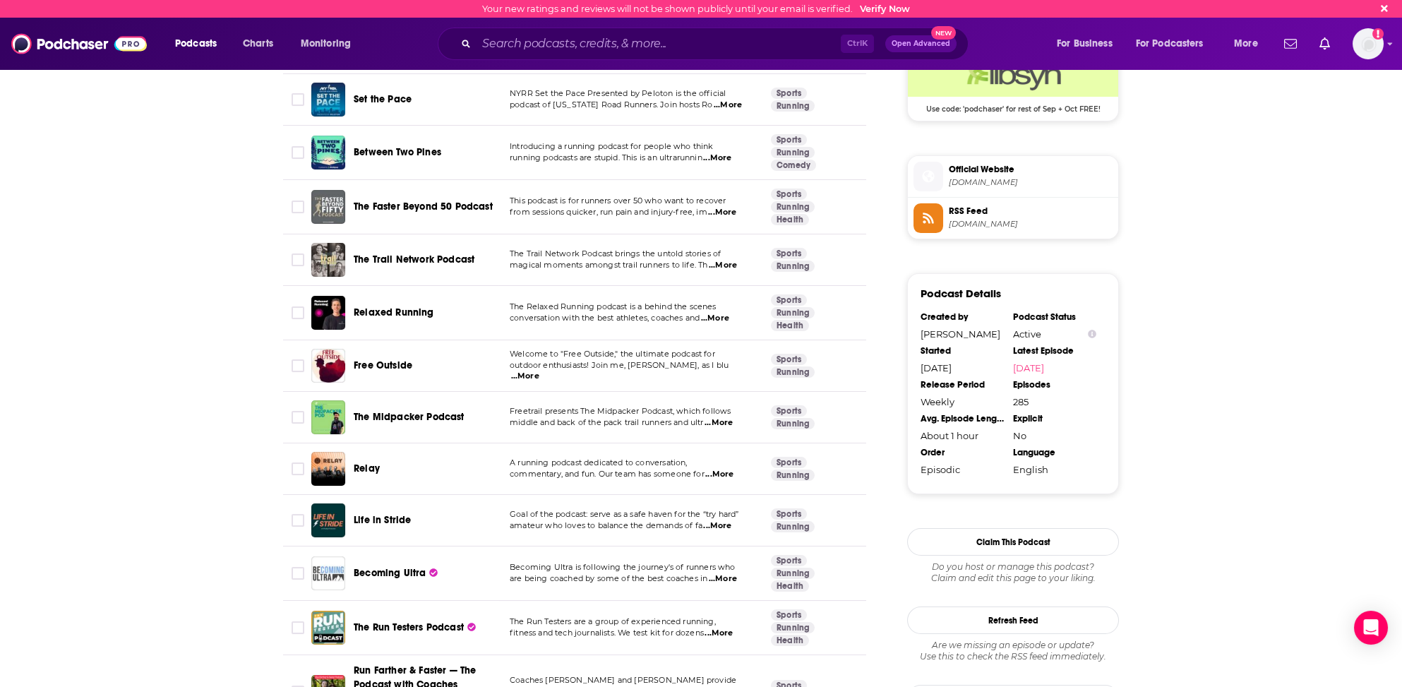
scroll to position [1130, 0]
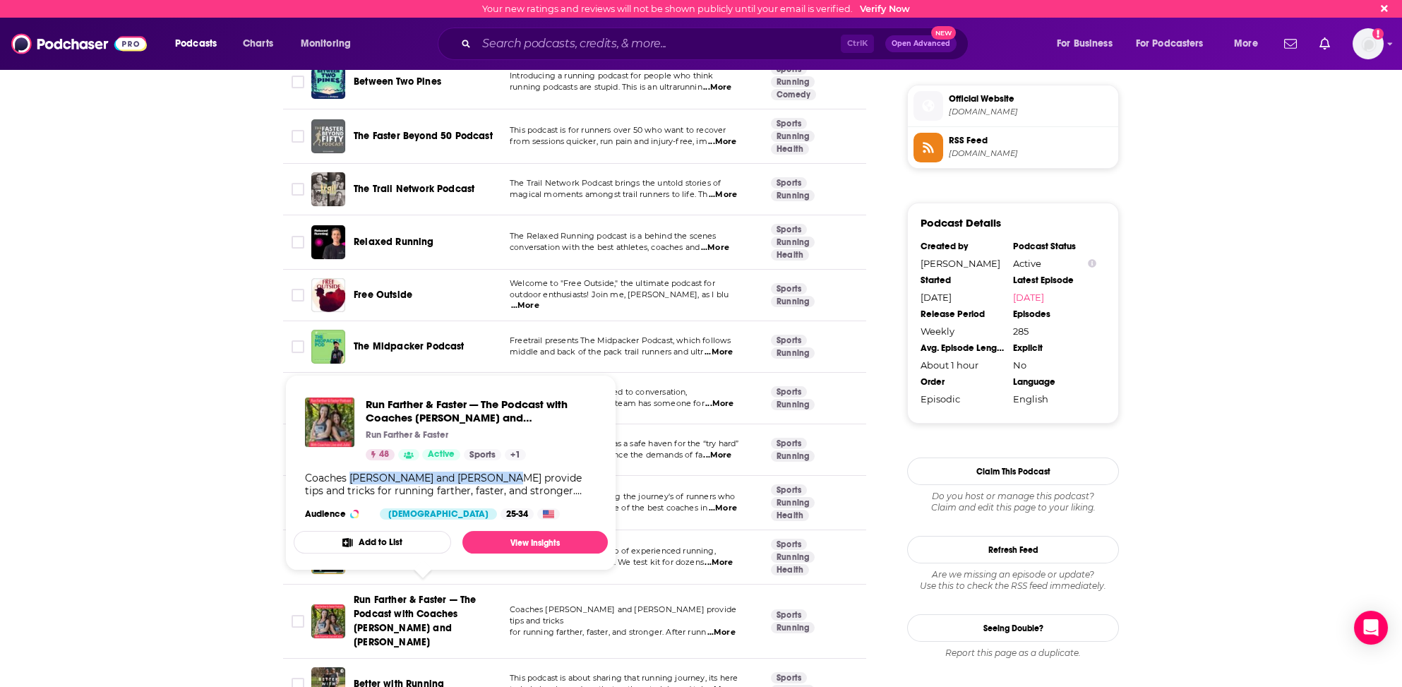
drag, startPoint x: 349, startPoint y: 477, endPoint x: 488, endPoint y: 476, distance: 139.1
click at [488, 476] on div "Coaches [PERSON_NAME] and [PERSON_NAME] provide tips and tricks for running far…" at bounding box center [451, 484] width 292 height 25
copy div "[PERSON_NAME] and [PERSON_NAME]"
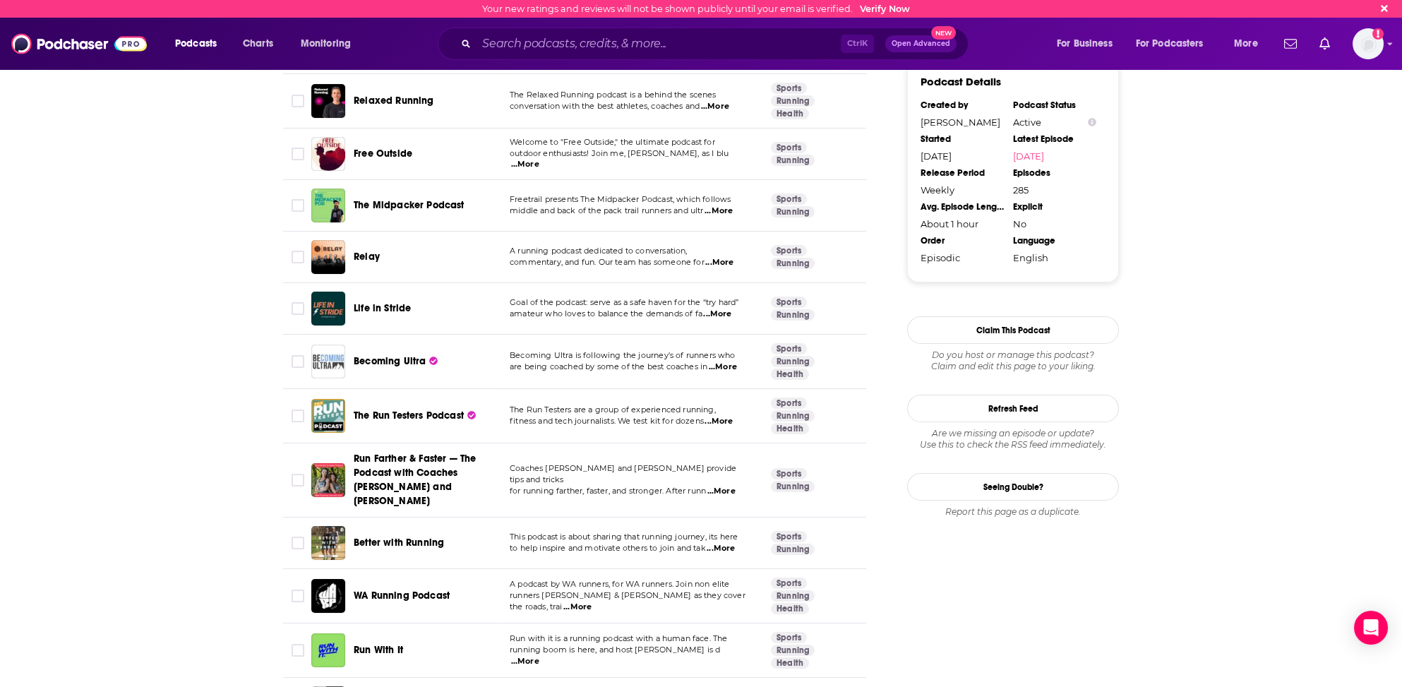
scroll to position [1342, 0]
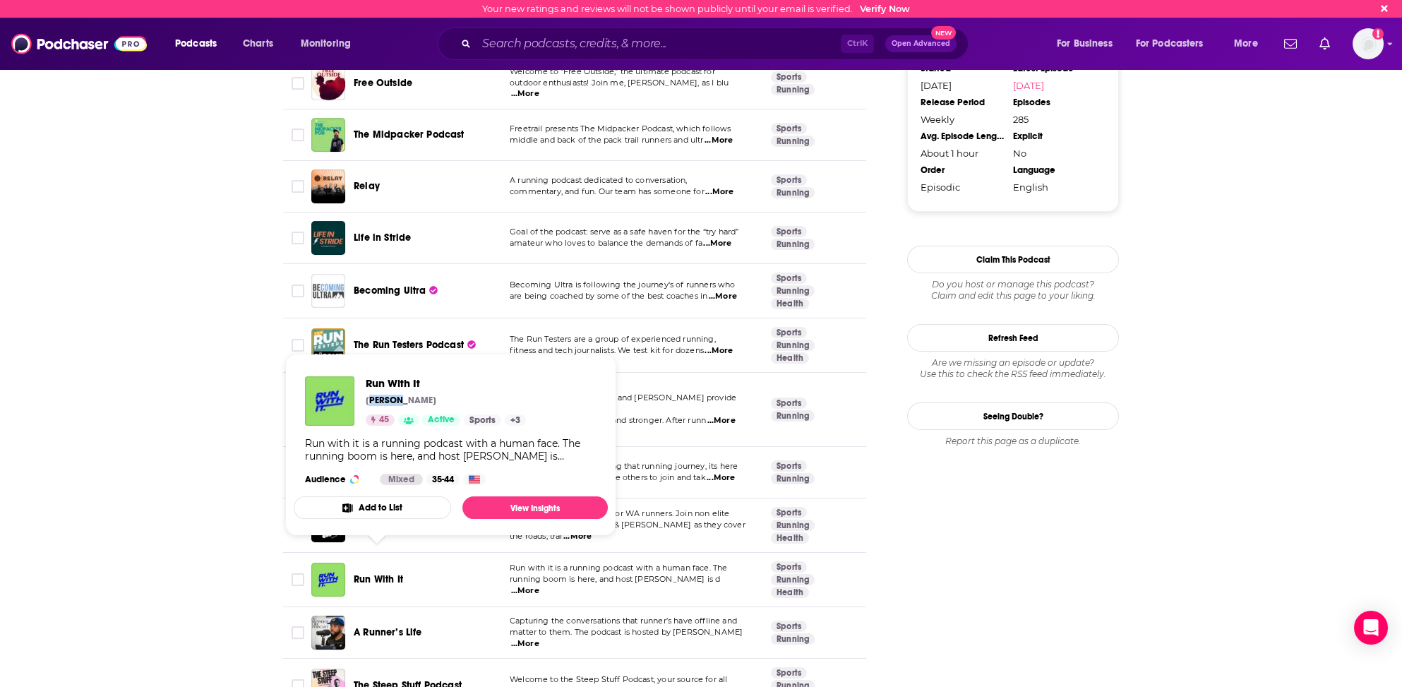
drag, startPoint x: 369, startPoint y: 398, endPoint x: 390, endPoint y: 400, distance: 21.3
click at [390, 400] on p "[PERSON_NAME]" at bounding box center [401, 400] width 71 height 11
drag, startPoint x: 366, startPoint y: 400, endPoint x: 421, endPoint y: 401, distance: 54.4
click at [421, 401] on p "[PERSON_NAME]" at bounding box center [401, 400] width 71 height 11
copy p "[PERSON_NAME]"
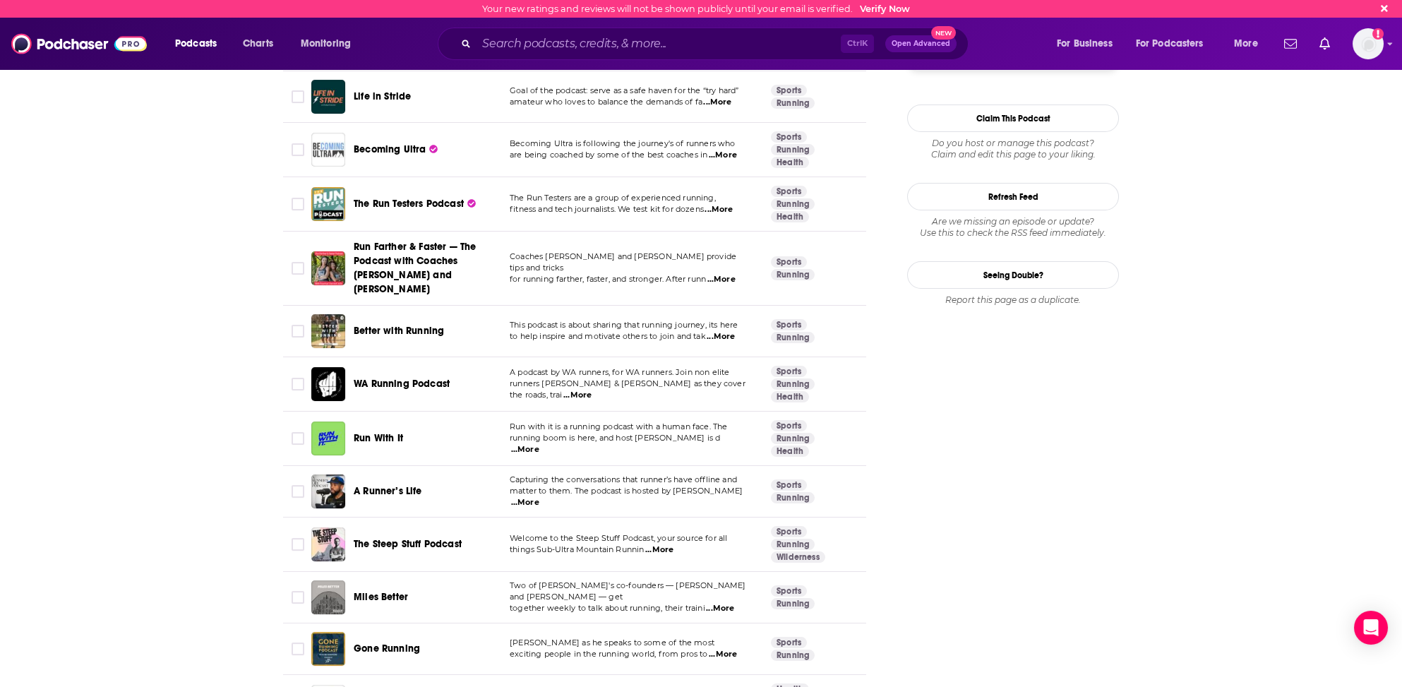
scroll to position [1553, 0]
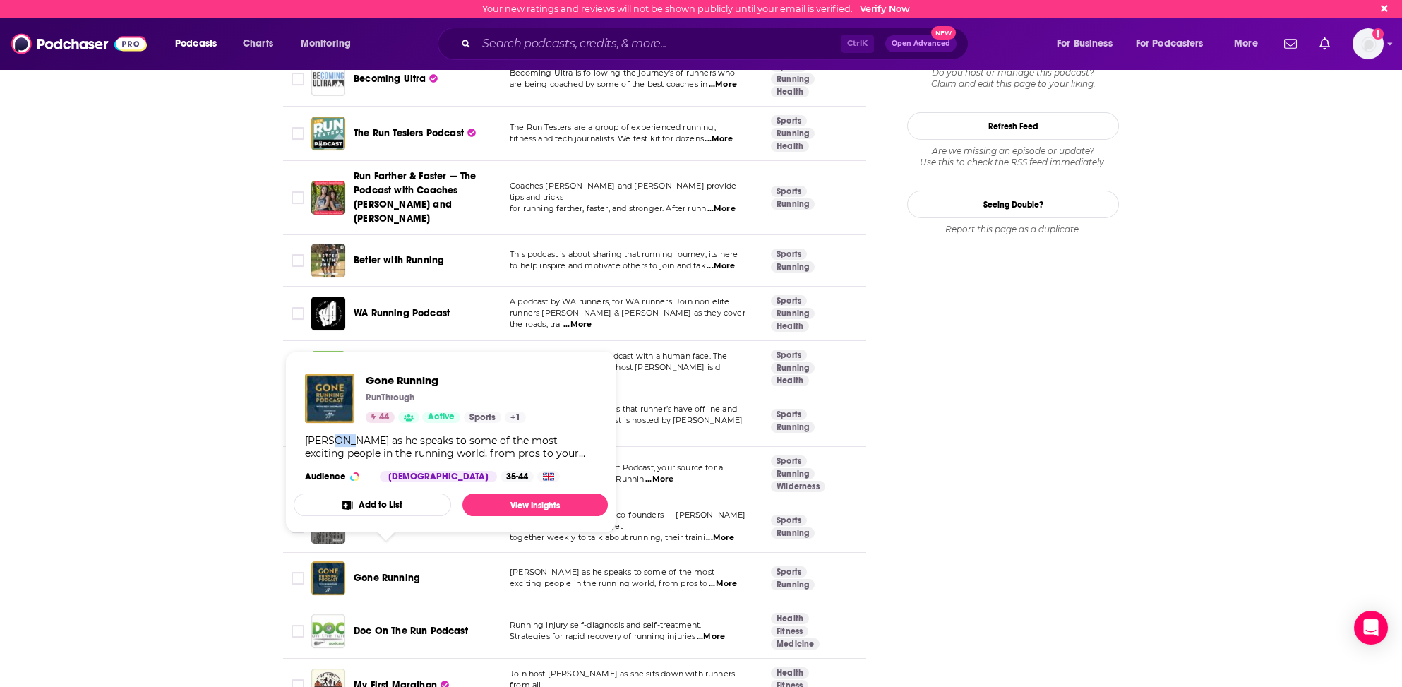
drag, startPoint x: 327, startPoint y: 439, endPoint x: 347, endPoint y: 436, distance: 20.6
click at [348, 436] on div "[PERSON_NAME] as he speaks to some of the most exciting people in the running w…" at bounding box center [451, 446] width 292 height 25
